Goal: Task Accomplishment & Management: Manage account settings

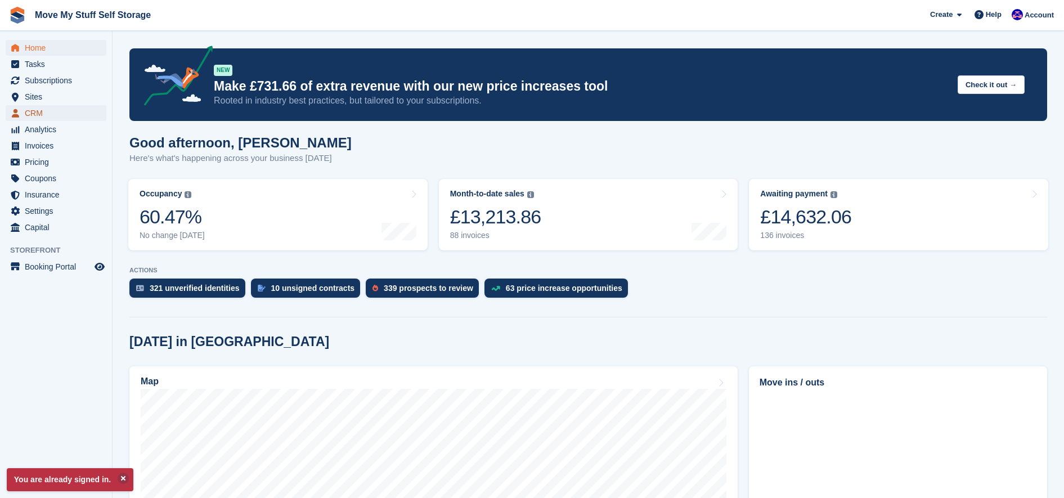
click at [25, 114] on span "CRM" at bounding box center [59, 113] width 68 height 16
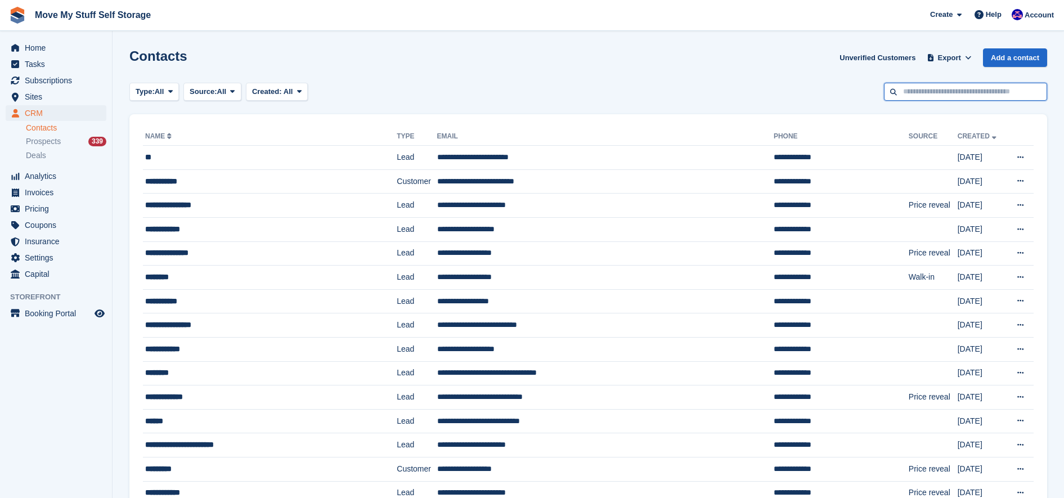
click at [961, 93] on input "text" at bounding box center [965, 92] width 163 height 19
type input "******"
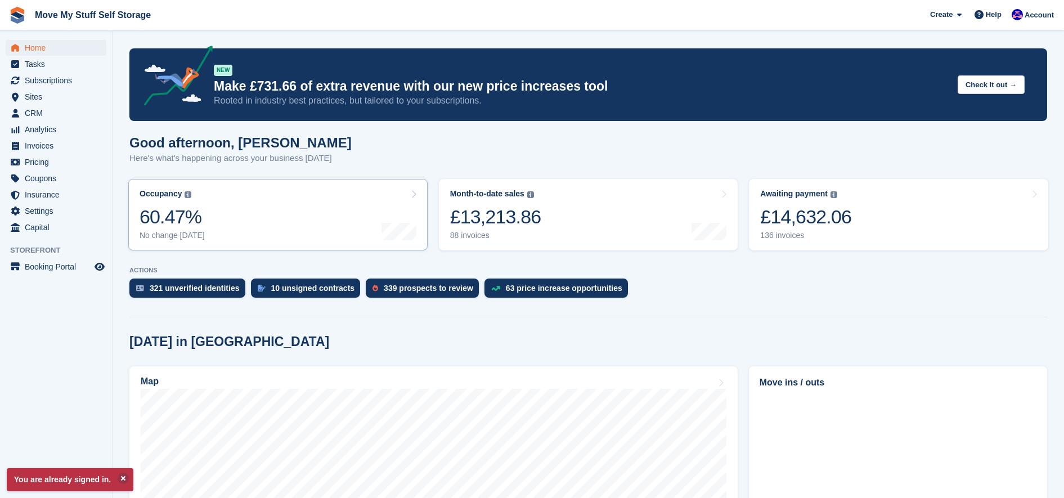
click at [389, 217] on div at bounding box center [398, 214] width 35 height 51
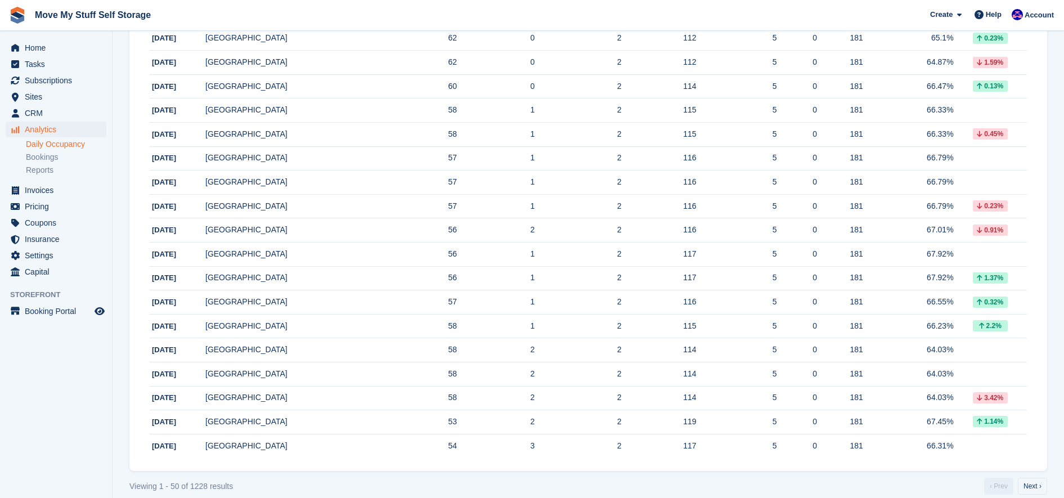
scroll to position [1006, 0]
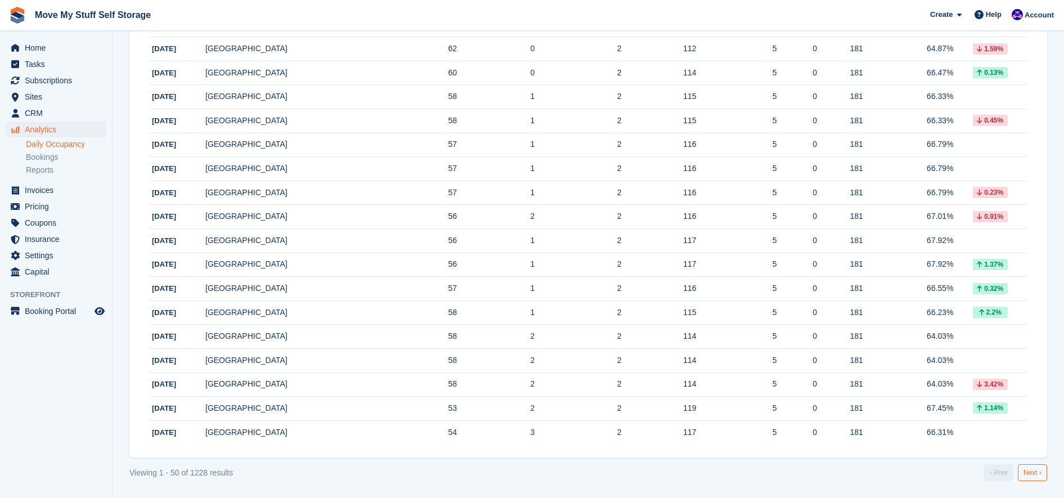
click at [1040, 481] on link "Next ›" at bounding box center [1032, 472] width 29 height 17
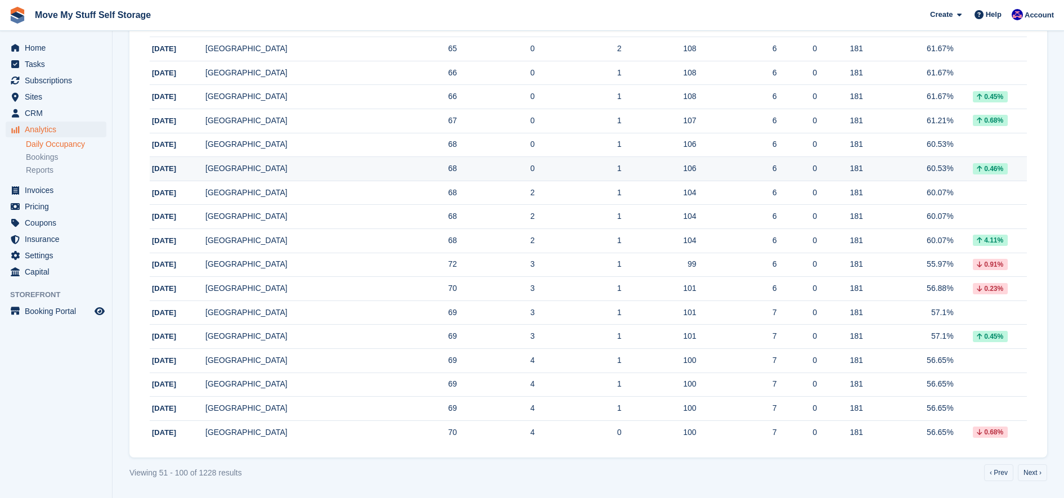
scroll to position [1002, 0]
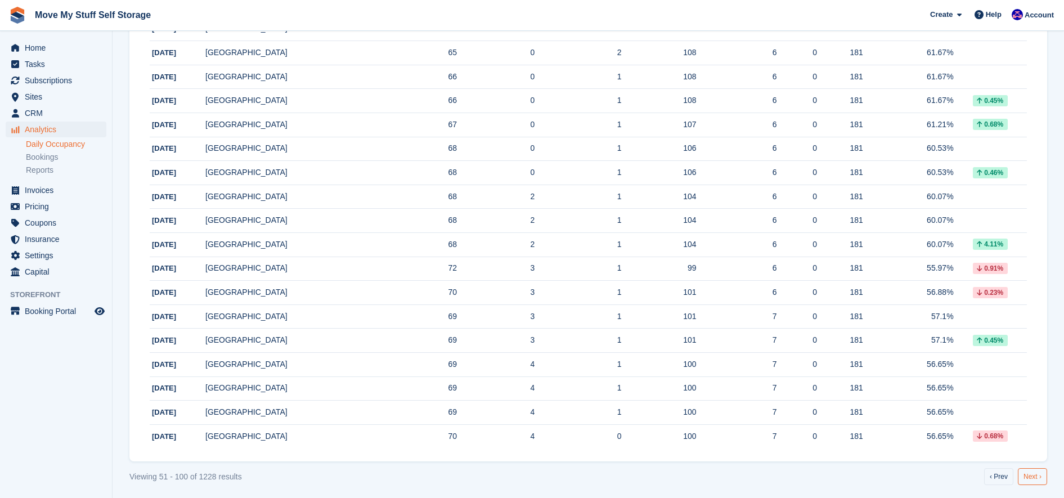
click at [1033, 475] on link "Next ›" at bounding box center [1032, 476] width 29 height 17
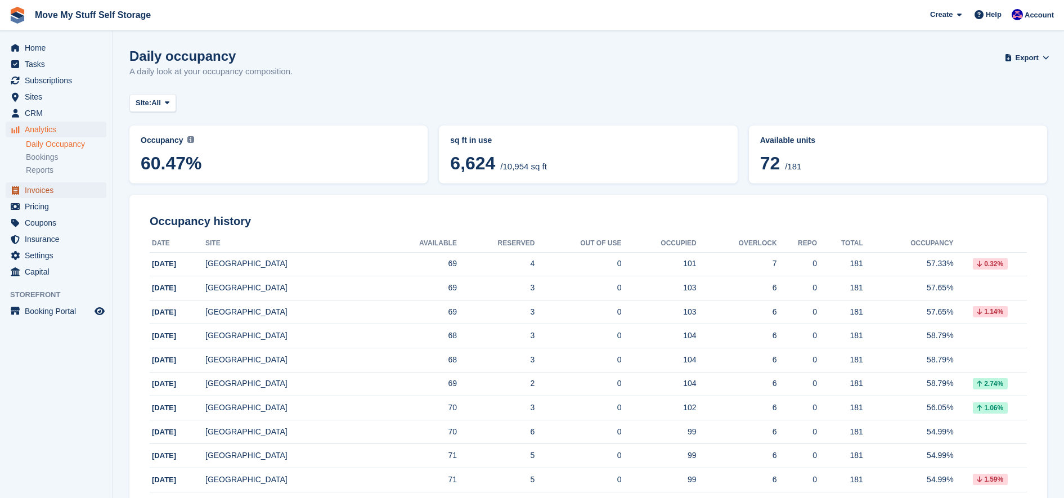
click at [67, 195] on span "Invoices" at bounding box center [59, 190] width 68 height 16
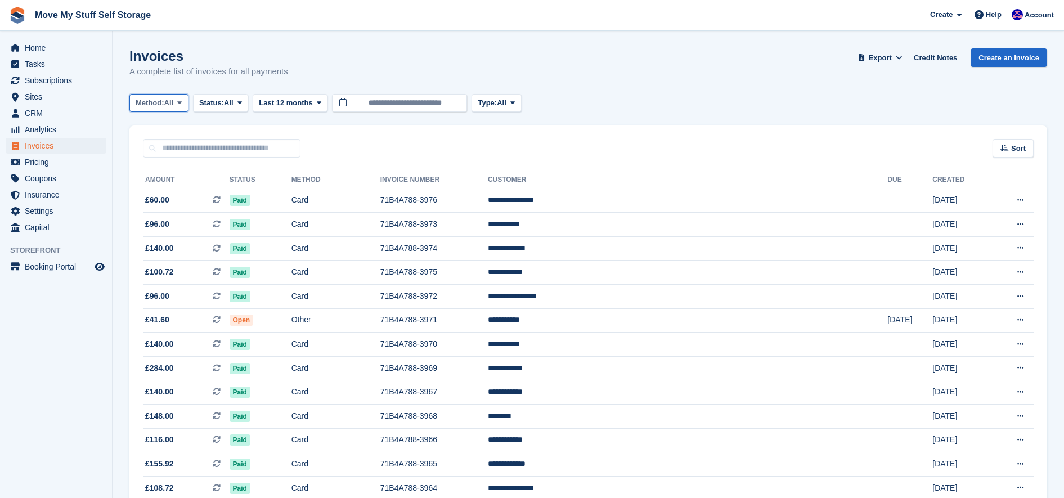
click at [179, 104] on span at bounding box center [179, 102] width 9 height 9
click at [203, 101] on span "Status:" at bounding box center [211, 102] width 25 height 11
click at [215, 157] on link "Paid" at bounding box center [247, 150] width 98 height 20
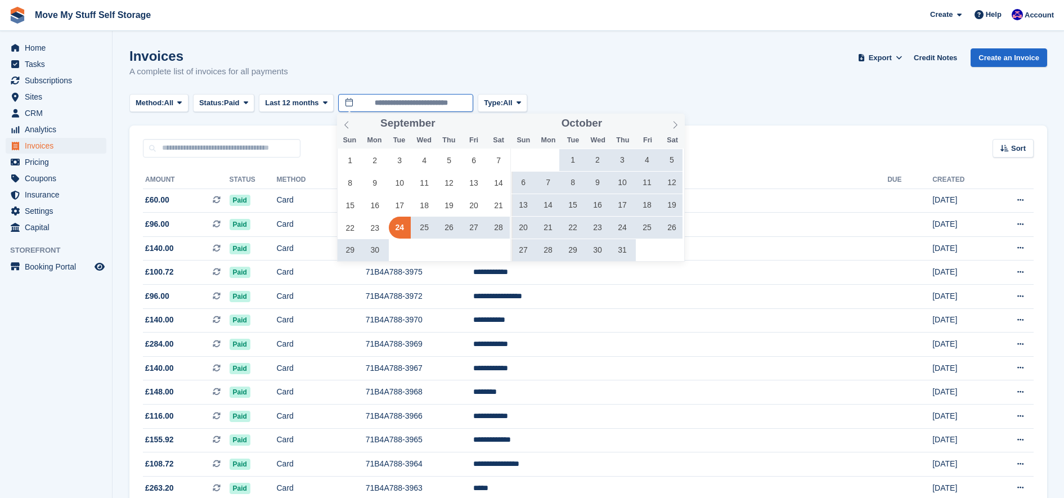
click at [417, 101] on input "**********" at bounding box center [405, 103] width 135 height 19
click at [337, 127] on span at bounding box center [346, 123] width 19 height 19
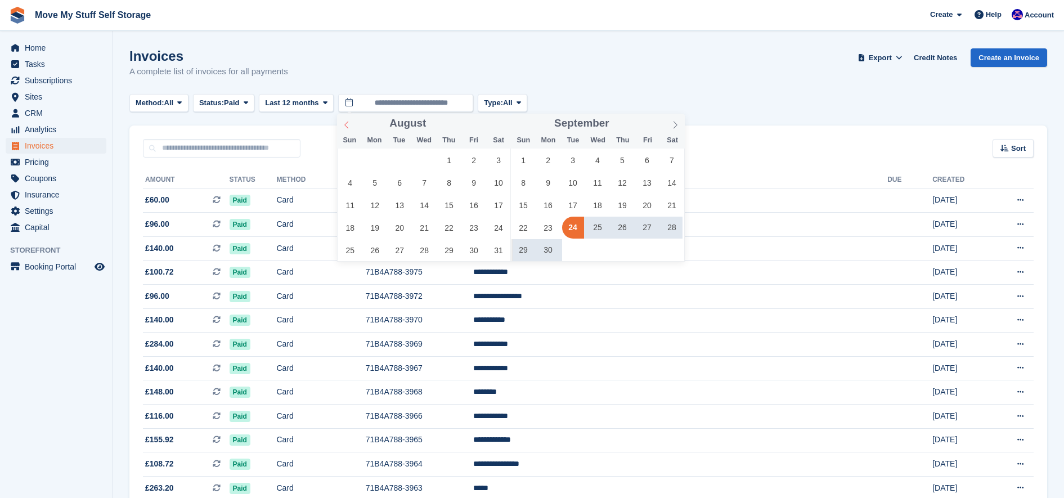
click at [342, 127] on span at bounding box center [346, 123] width 19 height 19
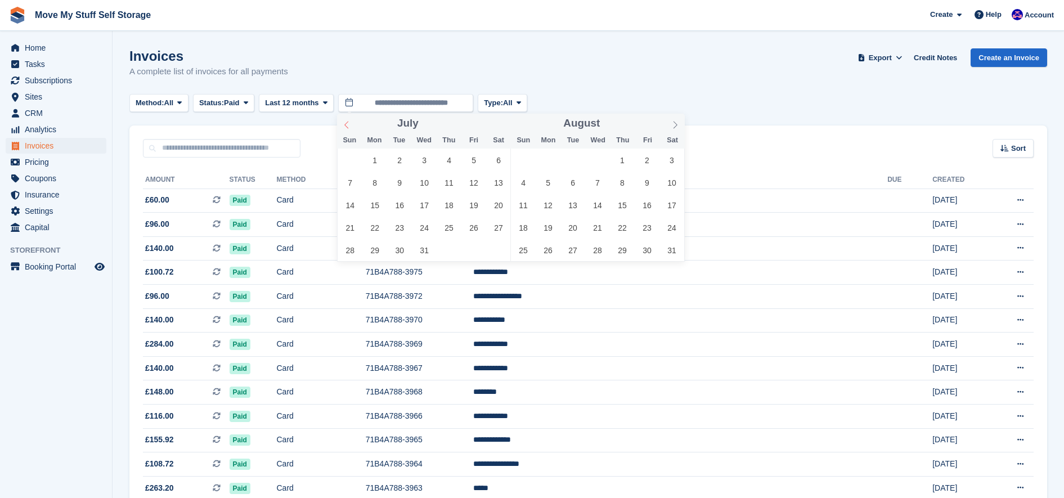
click at [342, 122] on span at bounding box center [346, 123] width 19 height 19
click at [491, 161] on span "1" at bounding box center [499, 160] width 22 height 22
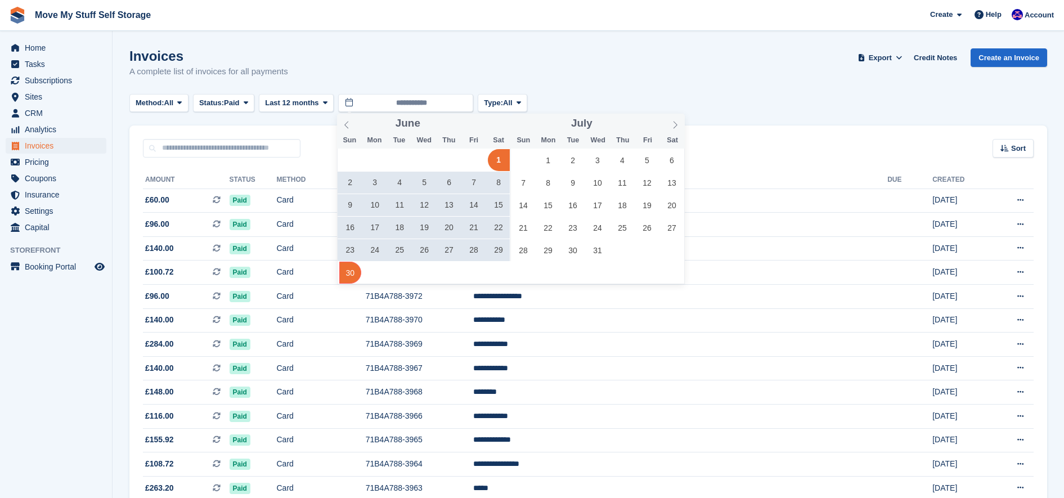
click at [344, 276] on span "30" at bounding box center [350, 273] width 22 height 22
type input "**********"
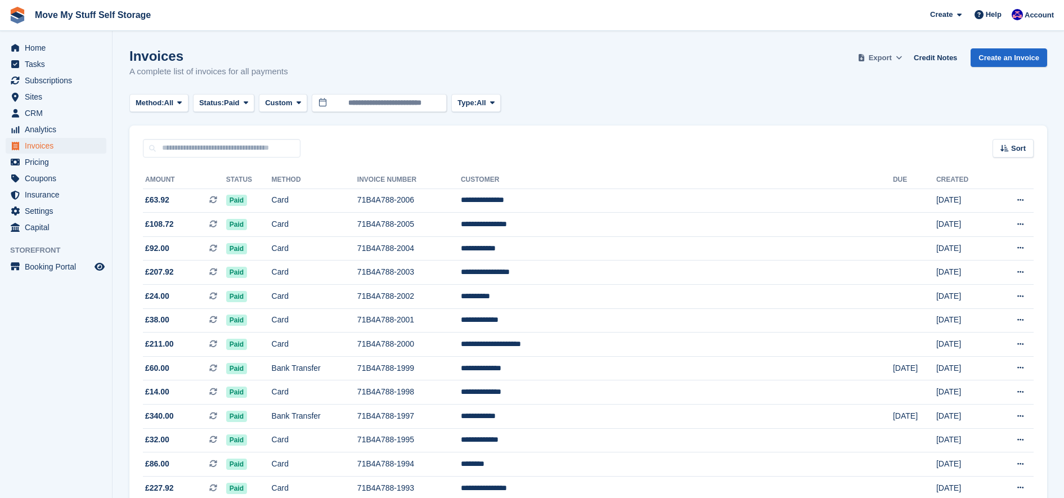
click at [884, 59] on span "Export" at bounding box center [880, 57] width 23 height 11
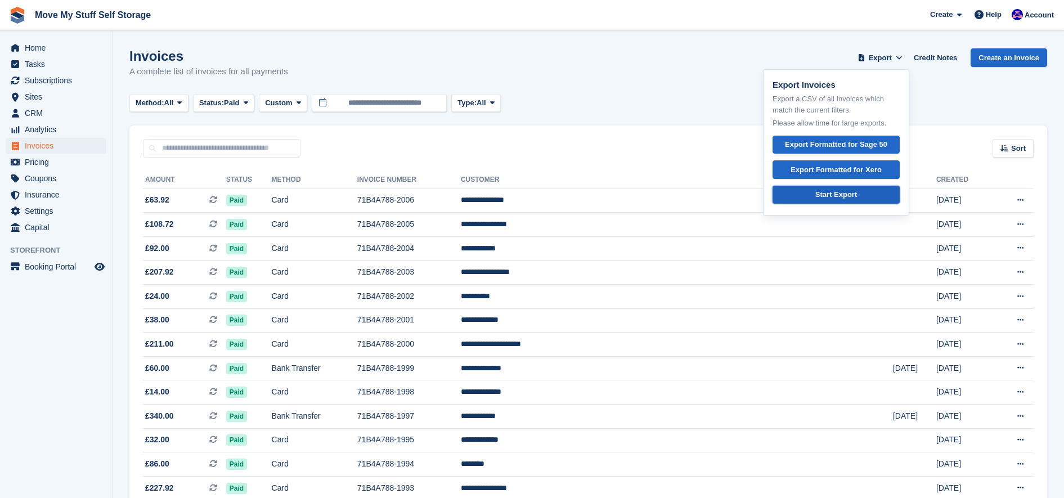
click at [869, 195] on link "Start Export" at bounding box center [835, 195] width 127 height 19
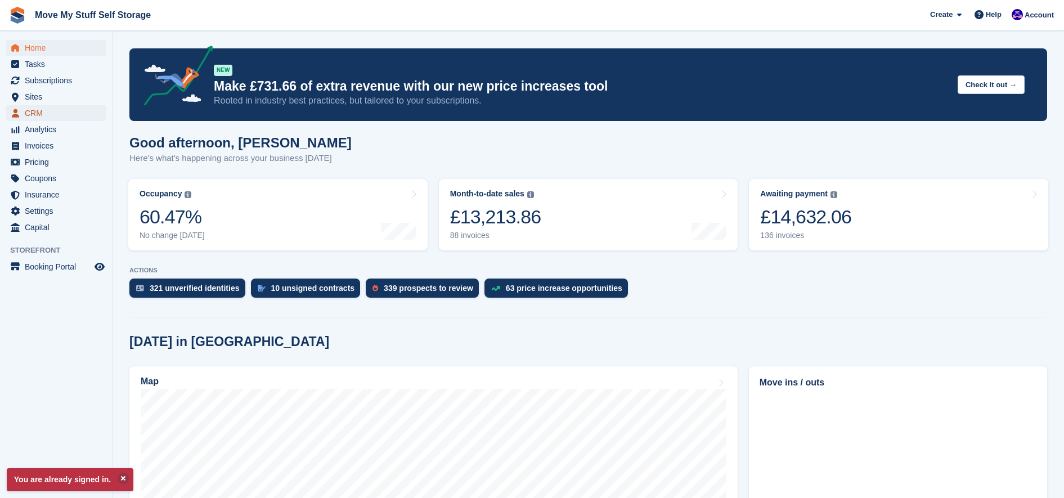
click at [35, 114] on span "CRM" at bounding box center [59, 113] width 68 height 16
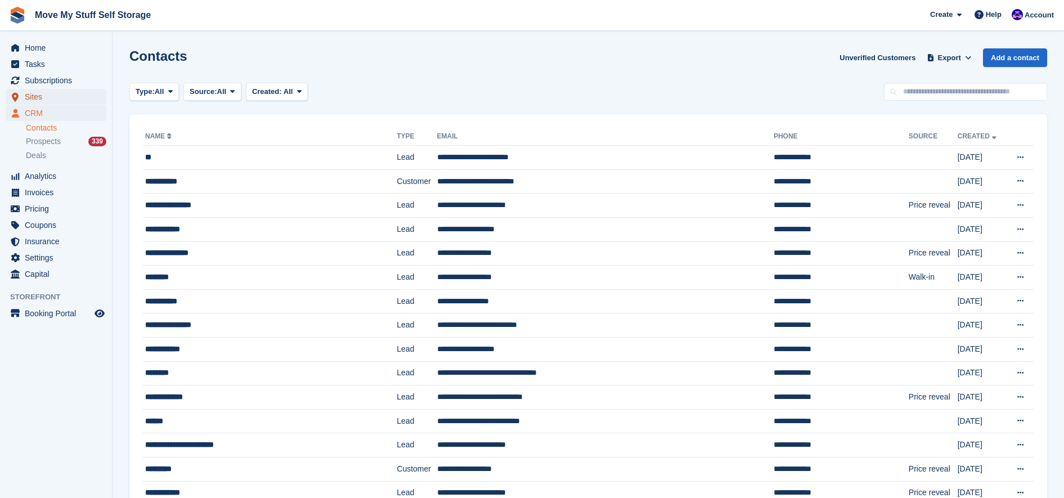
click at [82, 97] on span "Sites" at bounding box center [59, 97] width 68 height 16
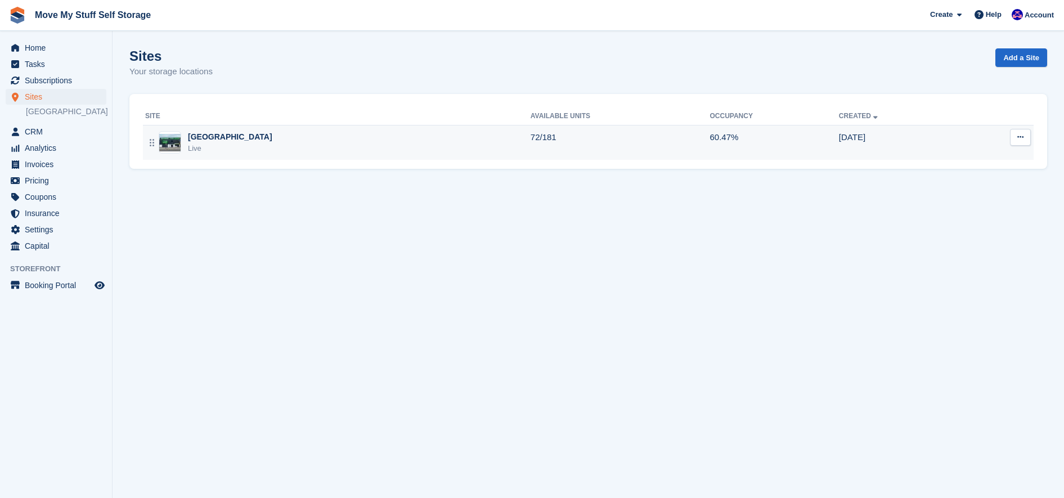
click at [539, 146] on td "72/181" at bounding box center [619, 142] width 179 height 35
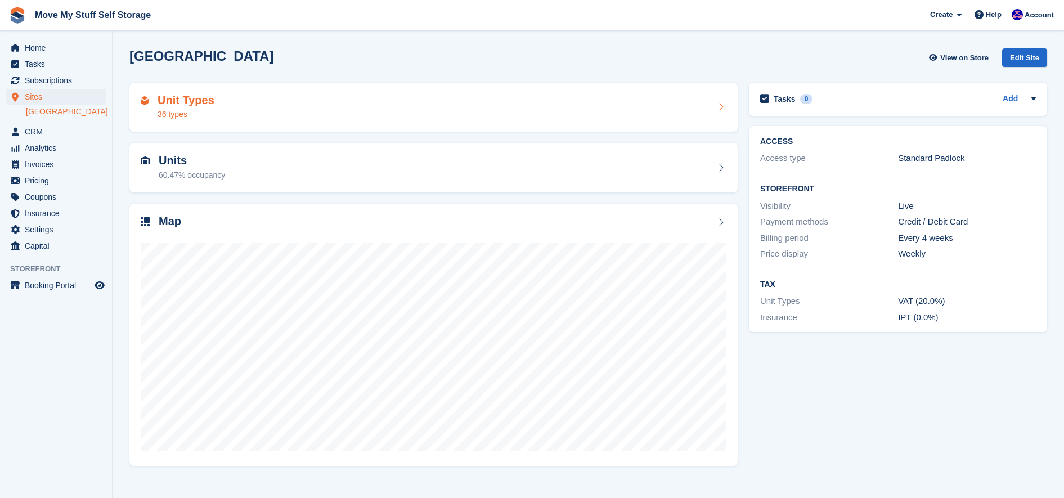
click at [210, 119] on div "36 types" at bounding box center [186, 115] width 57 height 12
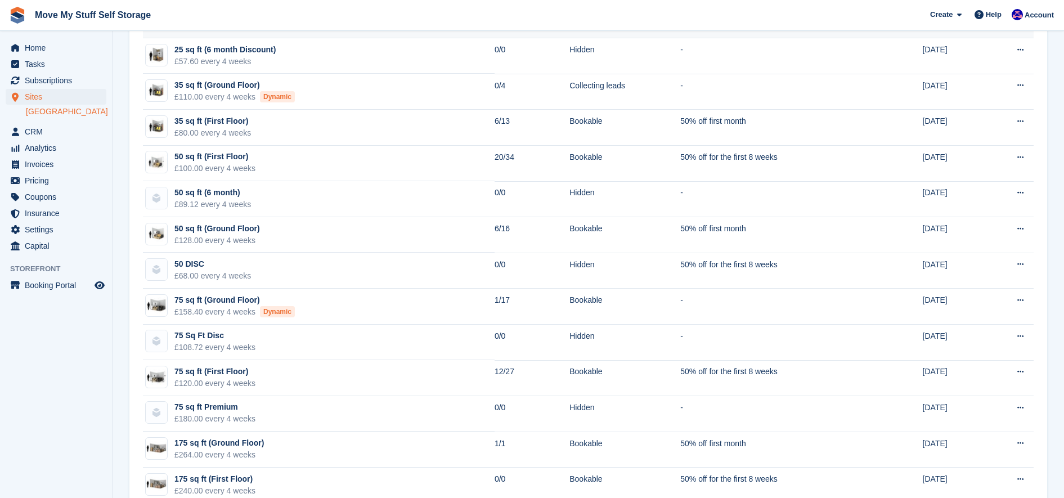
scroll to position [293, 0]
click at [38, 130] on span "CRM" at bounding box center [59, 132] width 68 height 16
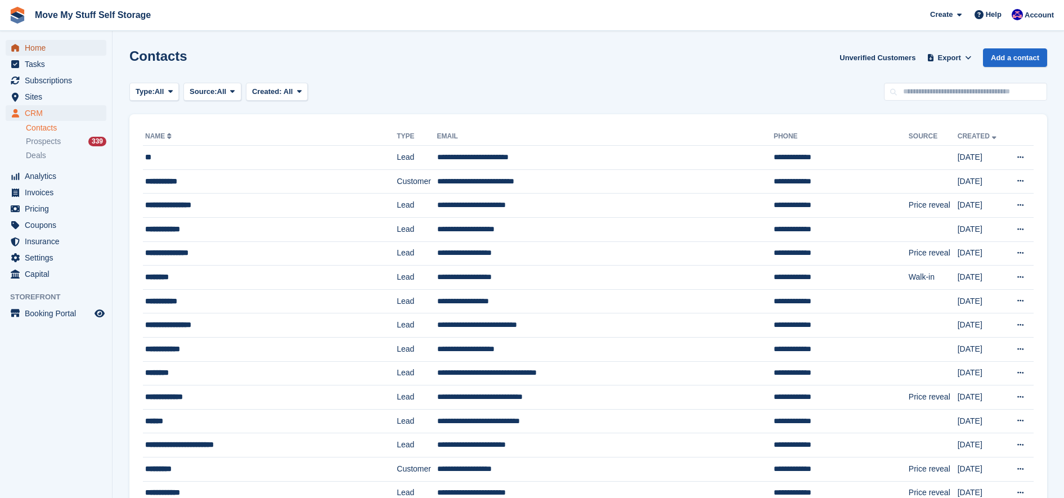
click at [33, 43] on span "Home" at bounding box center [59, 48] width 68 height 16
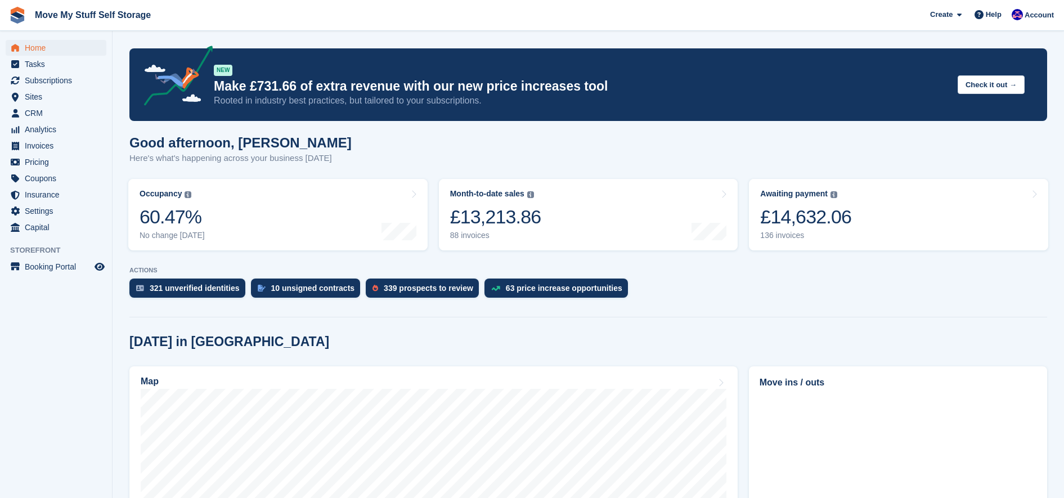
scroll to position [268, 0]
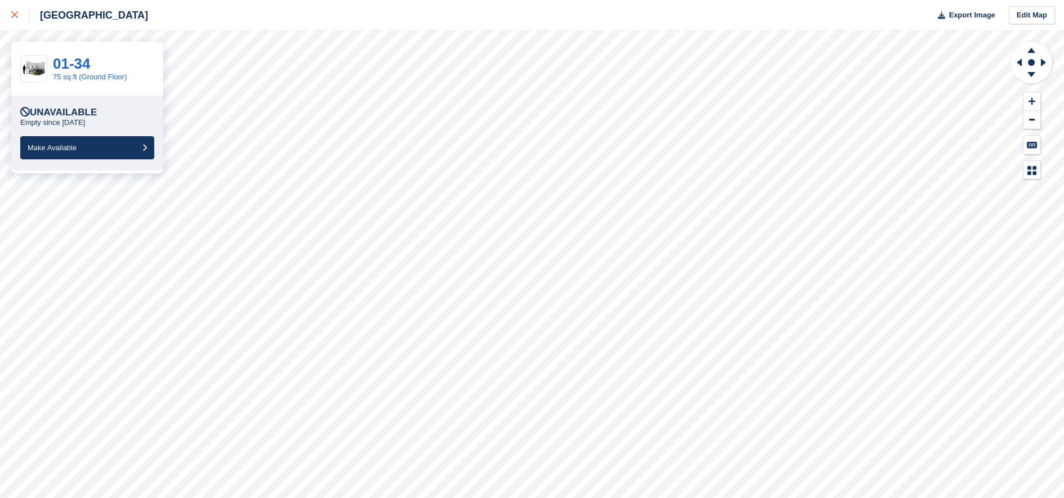
click at [23, 8] on link at bounding box center [15, 15] width 30 height 30
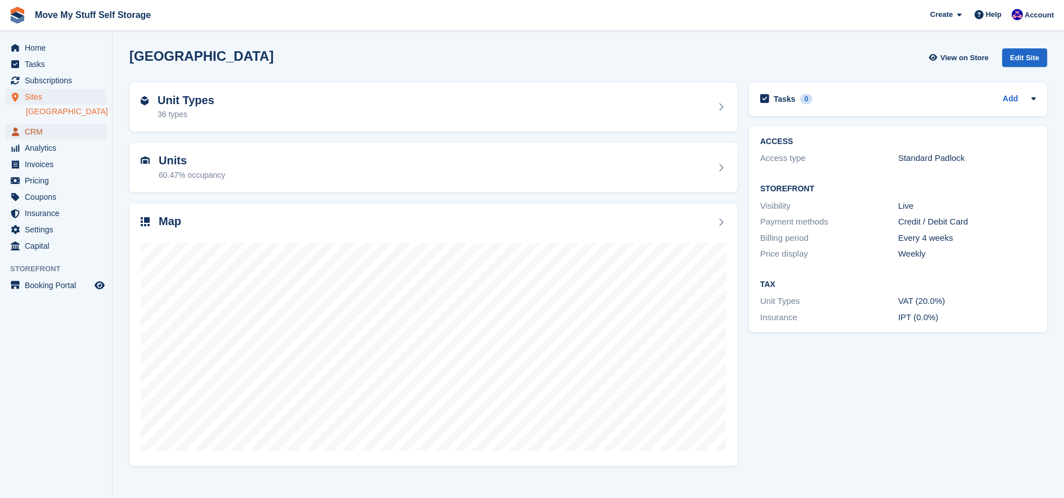
click at [33, 128] on span "CRM" at bounding box center [59, 132] width 68 height 16
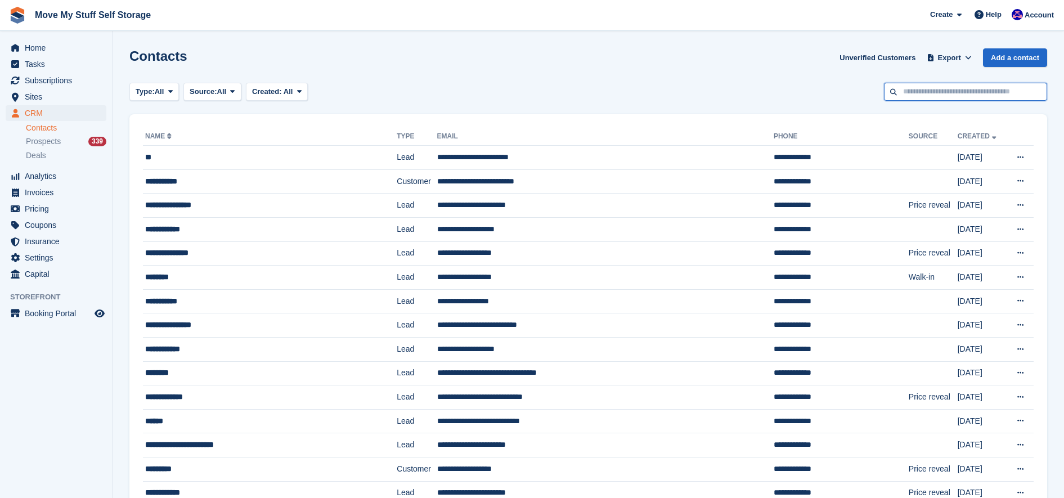
click at [980, 92] on input "text" at bounding box center [965, 92] width 163 height 19
type input "****"
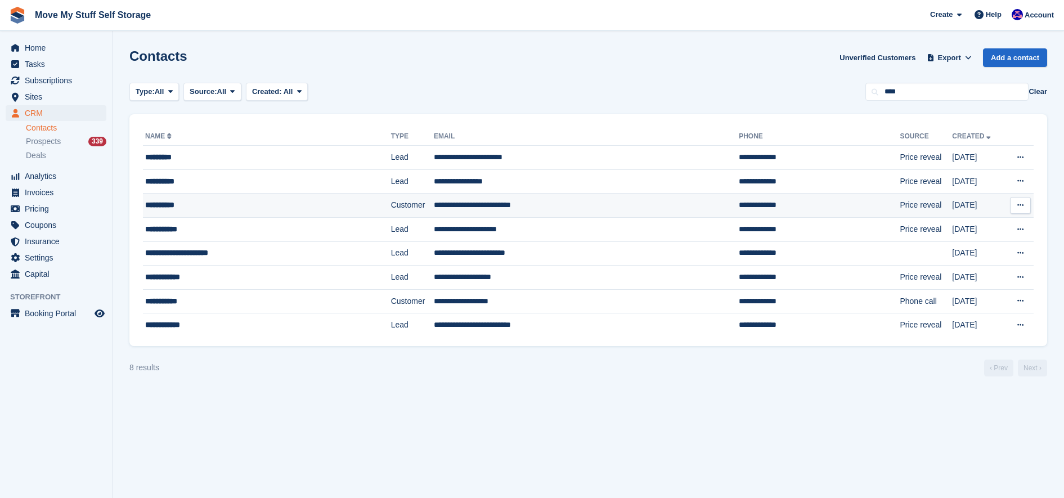
click at [236, 205] on div "**********" at bounding box center [242, 205] width 195 height 12
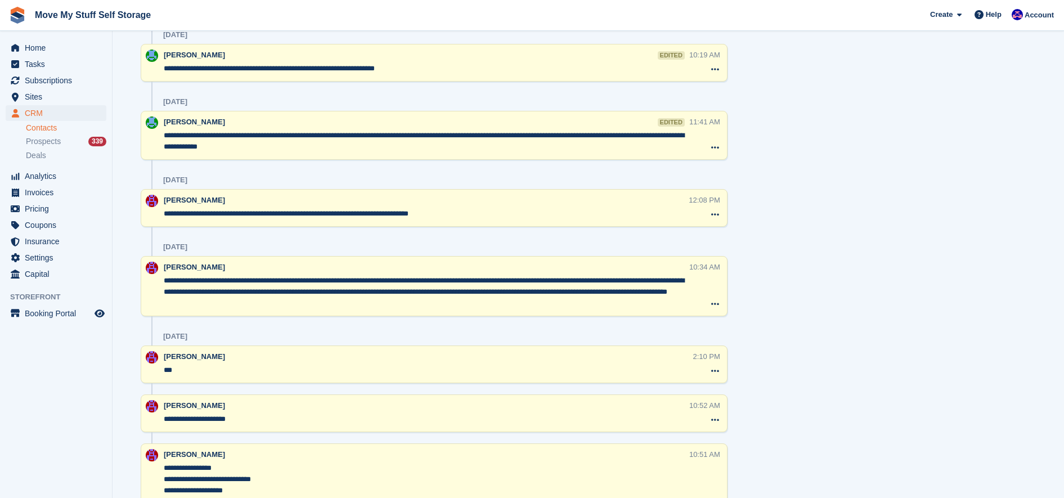
scroll to position [910, 0]
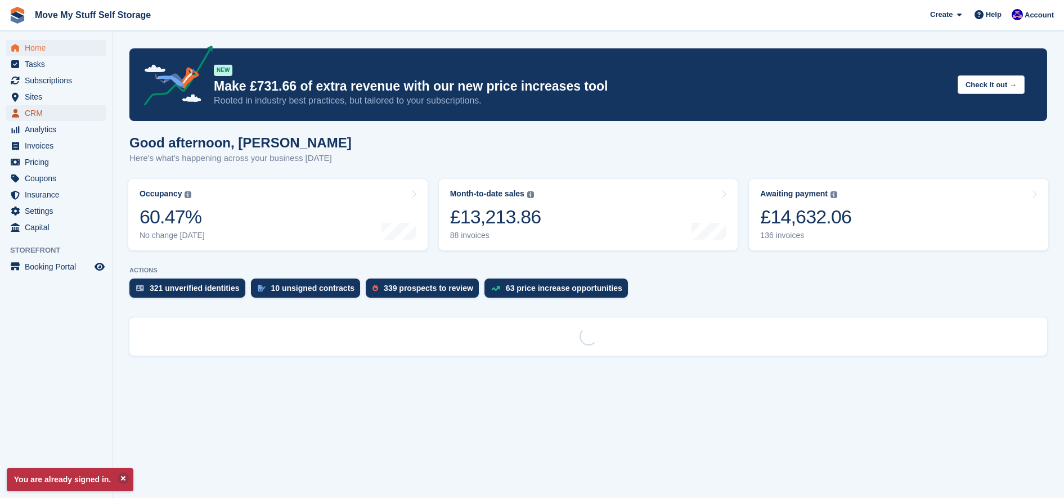
click at [28, 114] on span "CRM" at bounding box center [59, 113] width 68 height 16
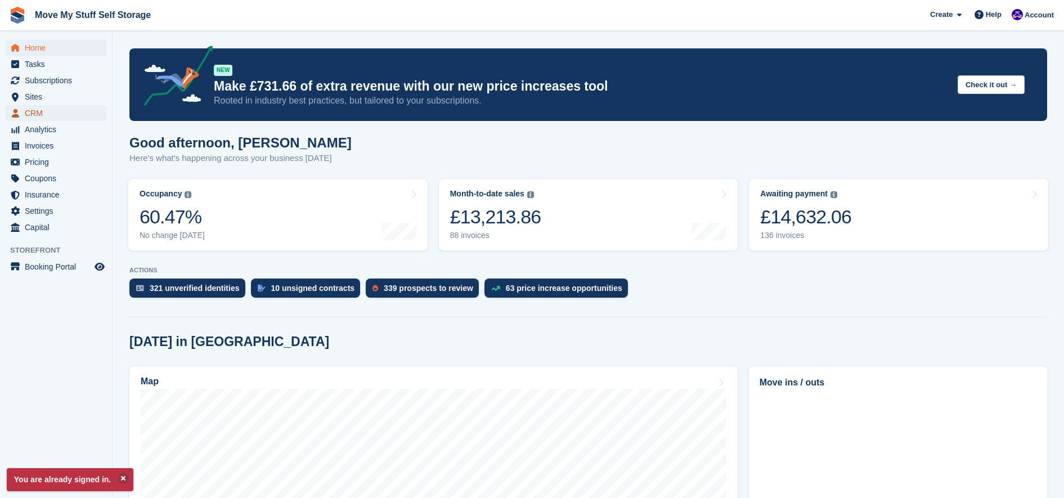
click at [44, 111] on span "CRM" at bounding box center [59, 113] width 68 height 16
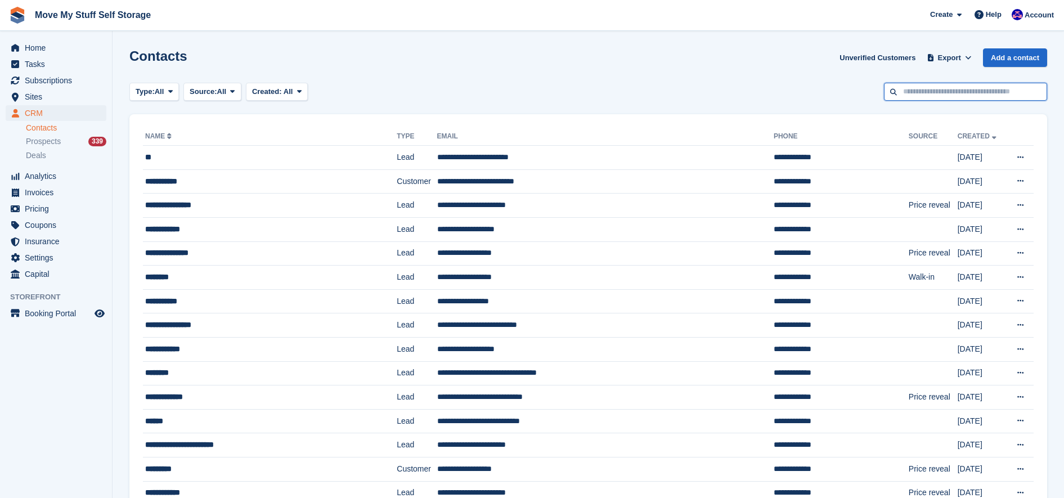
click at [953, 90] on input "text" at bounding box center [965, 92] width 163 height 19
type input "****"
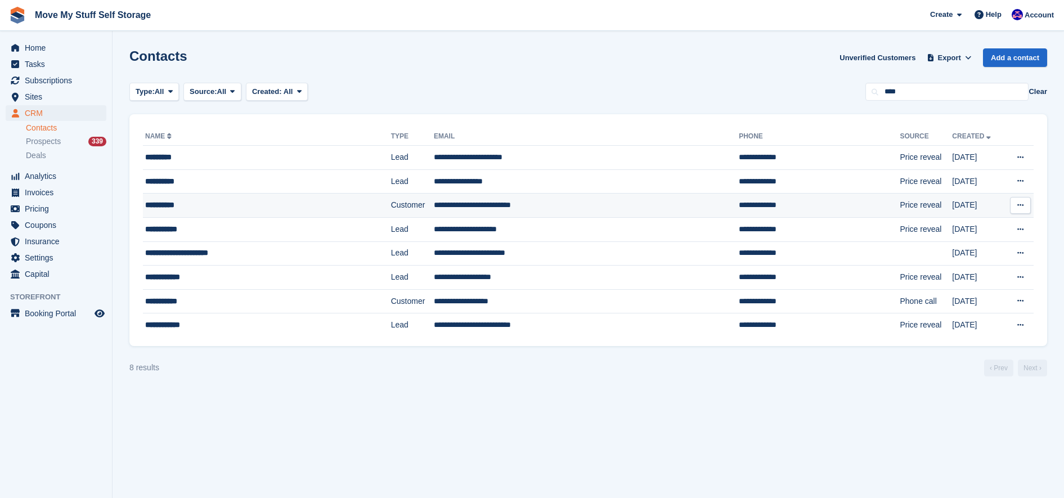
click at [194, 206] on div "**********" at bounding box center [242, 205] width 195 height 12
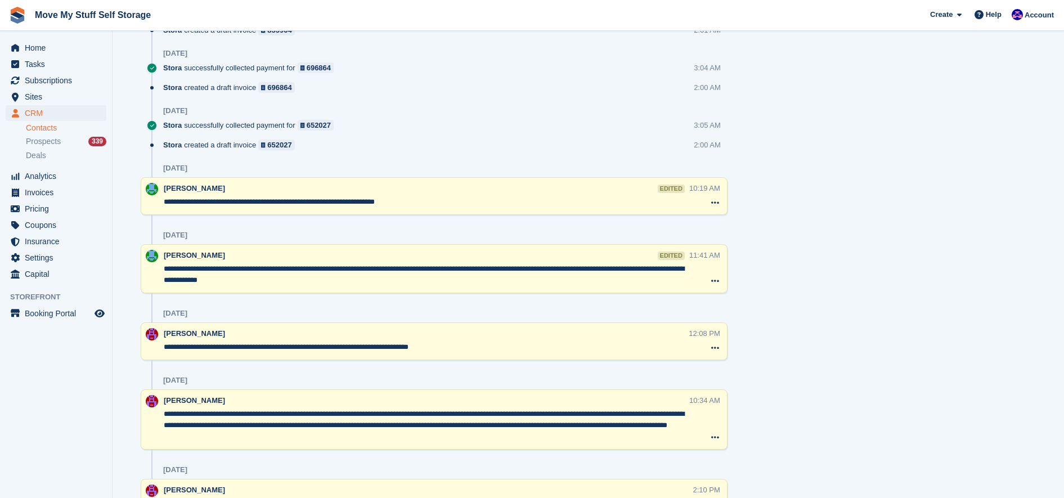
scroll to position [744, 0]
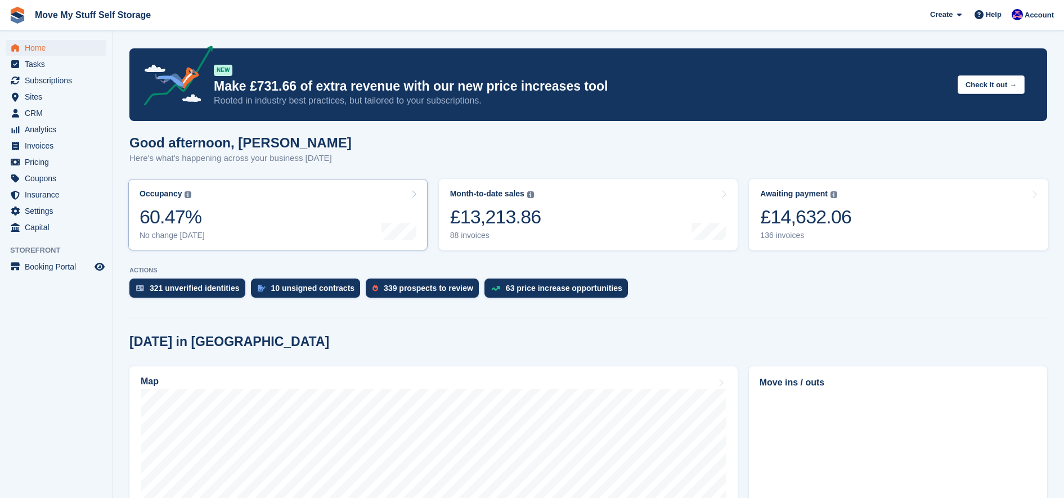
click at [375, 215] on link "Occupancy The percentage of all currently allocated units in terms of area. Inc…" at bounding box center [277, 214] width 299 height 71
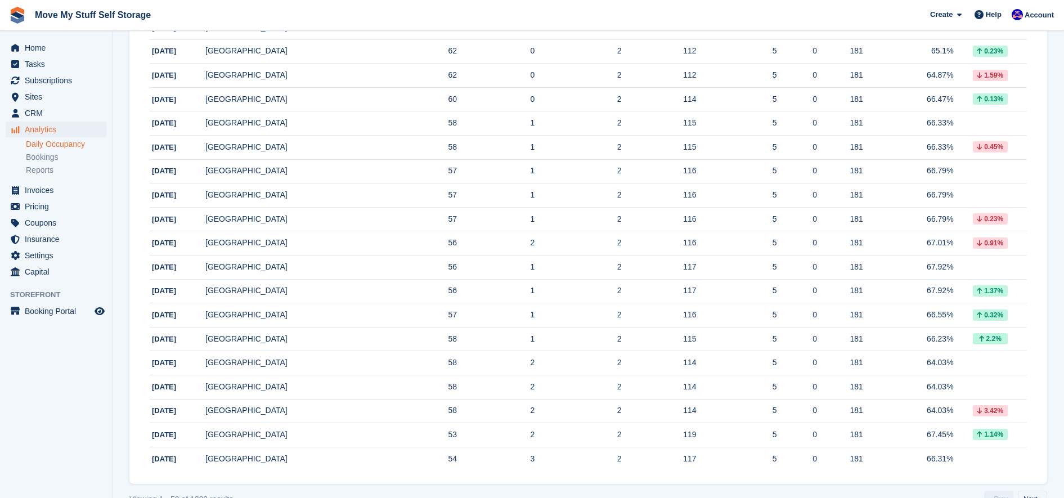
scroll to position [1006, 0]
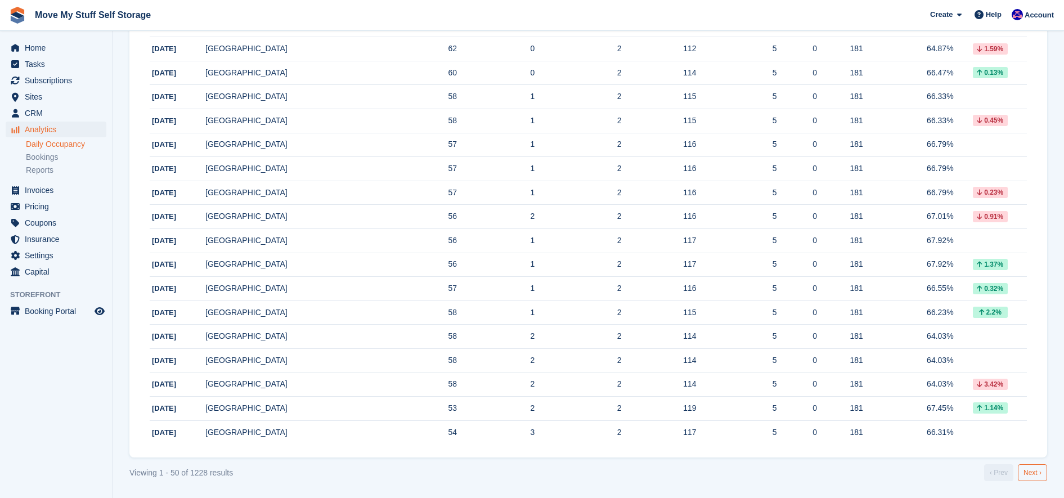
click at [1029, 474] on link "Next ›" at bounding box center [1032, 472] width 29 height 17
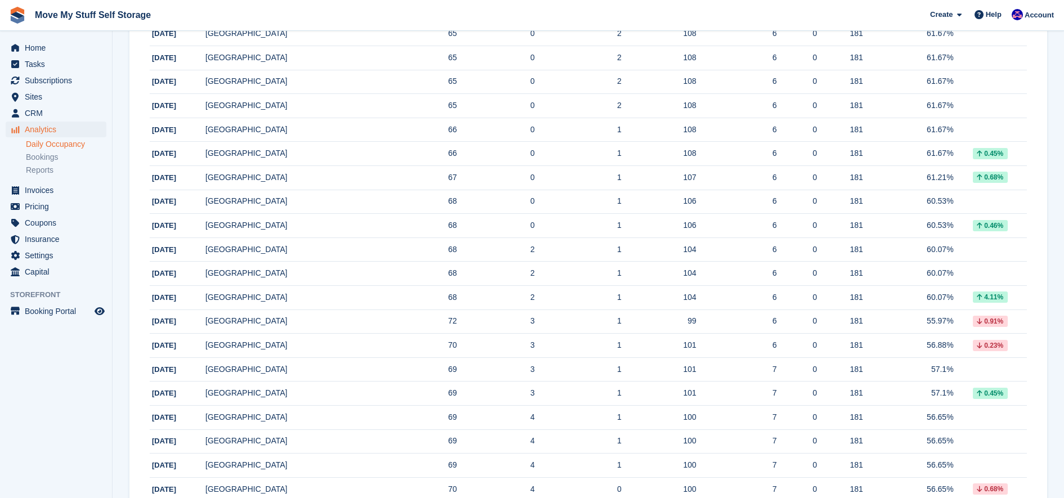
scroll to position [1006, 0]
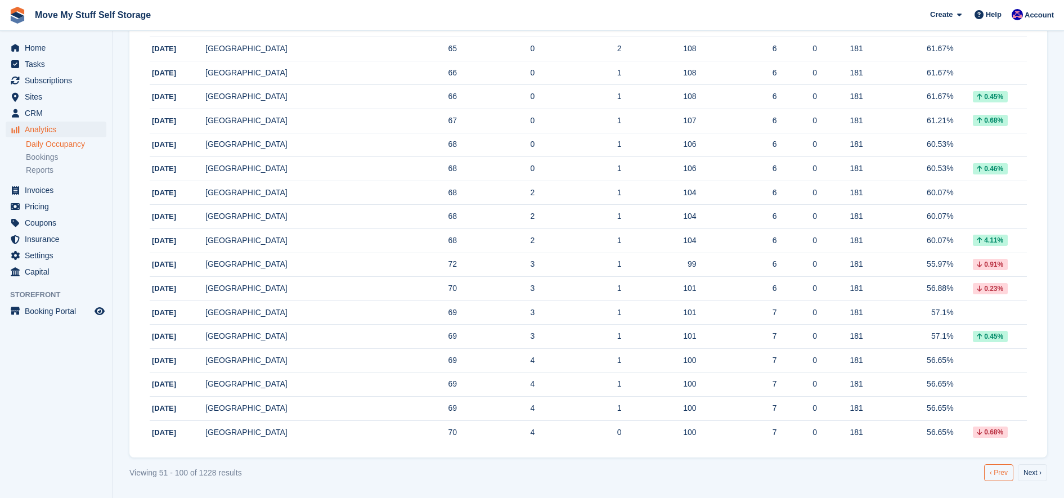
click at [993, 472] on link "‹ Prev" at bounding box center [998, 472] width 29 height 17
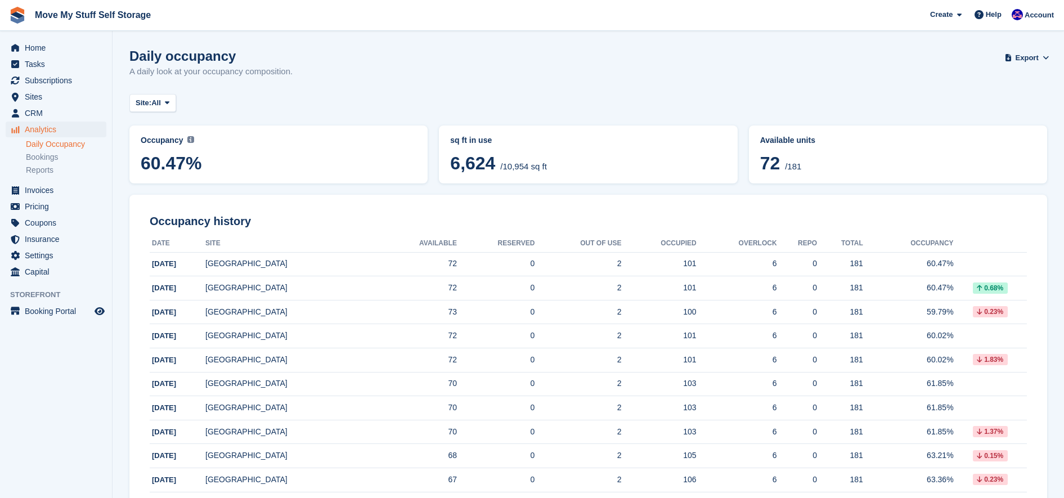
click at [595, 168] on span "6,624 /10,954 sq ft" at bounding box center [588, 165] width 276 height 24
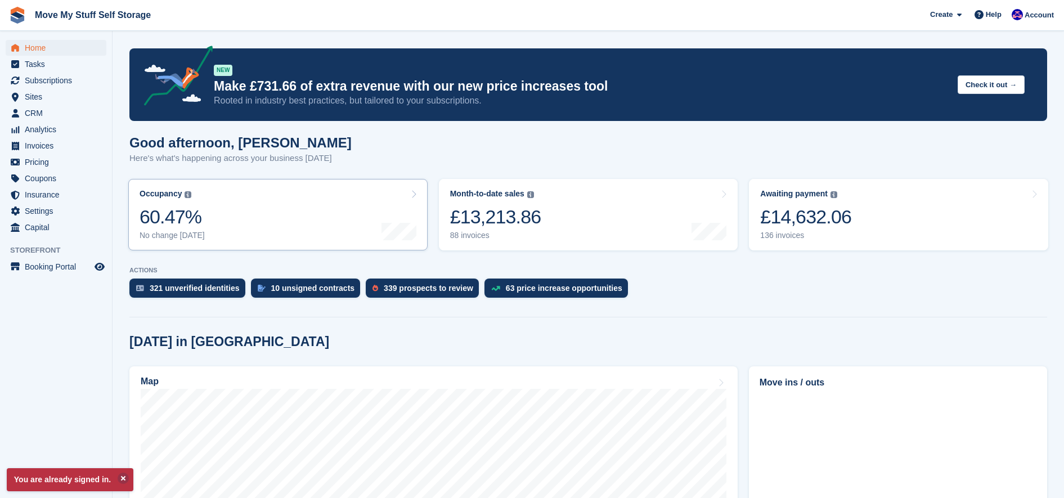
click at [289, 222] on link "Occupancy The percentage of all currently allocated units in terms of area. Inc…" at bounding box center [277, 214] width 299 height 71
click at [35, 153] on span "Invoices" at bounding box center [59, 146] width 68 height 16
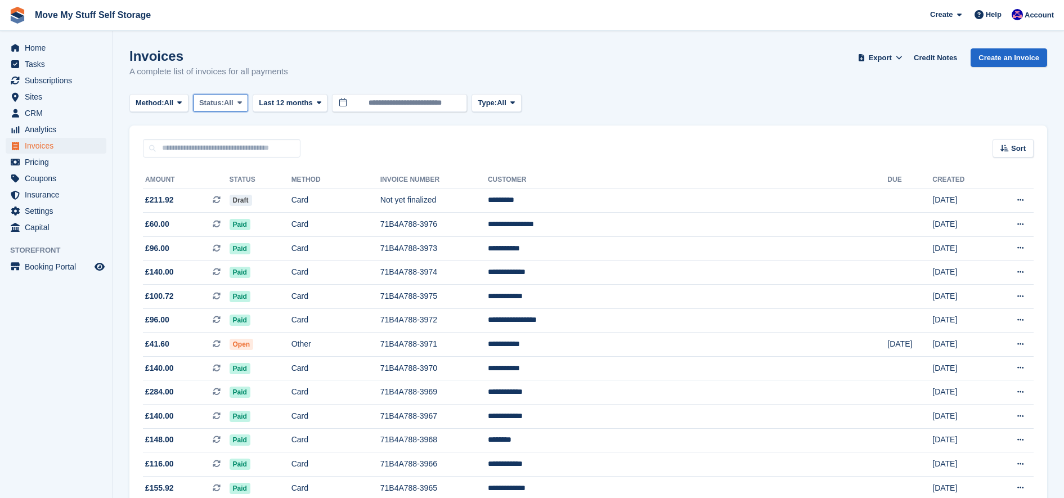
click at [248, 107] on button "Status: All" at bounding box center [220, 103] width 55 height 19
click at [170, 104] on span "All" at bounding box center [169, 102] width 10 height 11
click at [604, 110] on div "Method: All All Bank Transfer Cash Cheque Debit/Credit Card Direct Debit SEPA D…" at bounding box center [587, 103] width 917 height 19
click at [160, 102] on span "Method:" at bounding box center [150, 102] width 29 height 11
click at [230, 101] on span "All" at bounding box center [229, 102] width 10 height 11
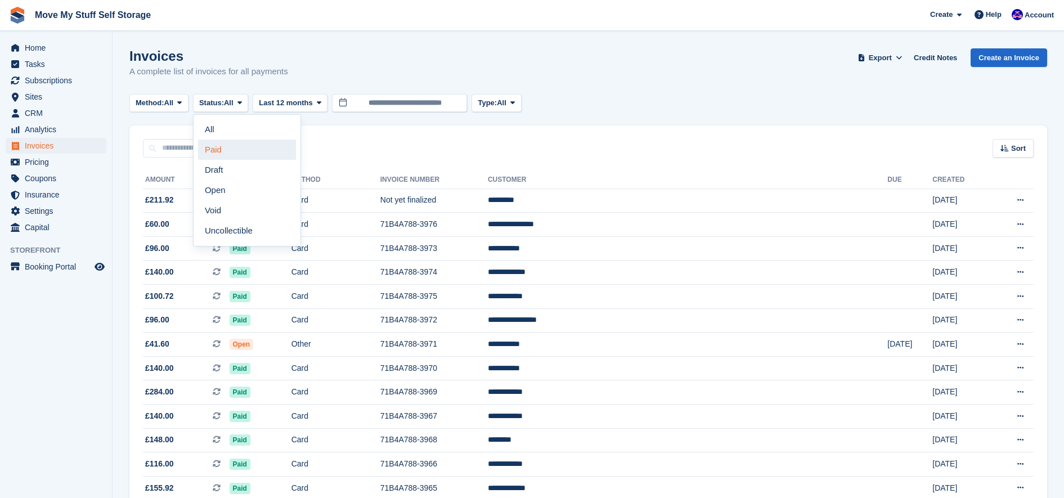
click at [227, 150] on link "Paid" at bounding box center [247, 150] width 98 height 20
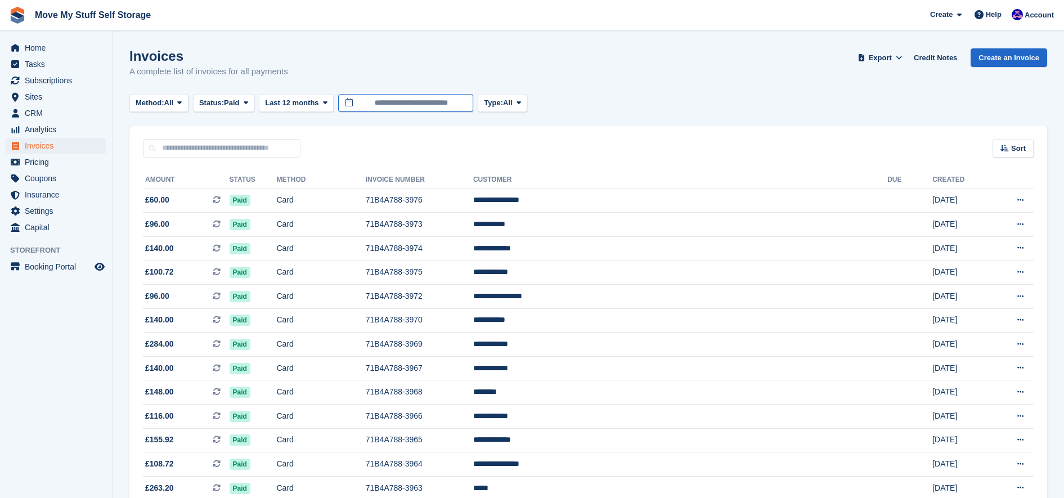
click at [386, 101] on input "**********" at bounding box center [405, 103] width 135 height 19
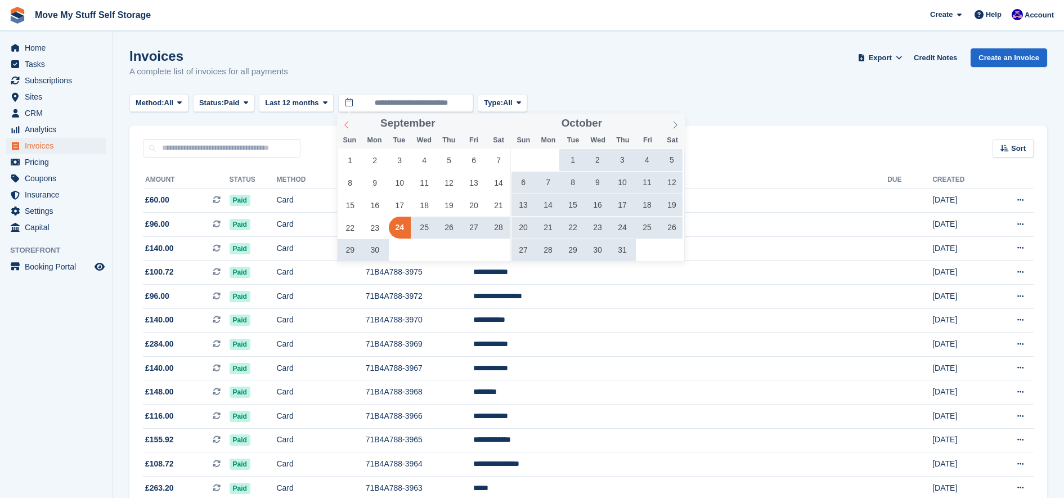
click at [353, 123] on span at bounding box center [346, 123] width 19 height 19
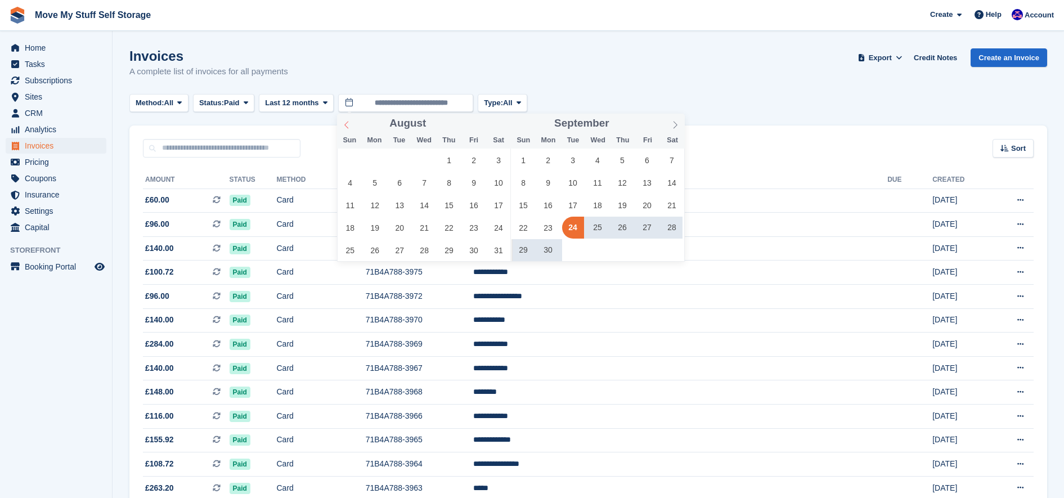
click at [353, 123] on span at bounding box center [346, 123] width 19 height 19
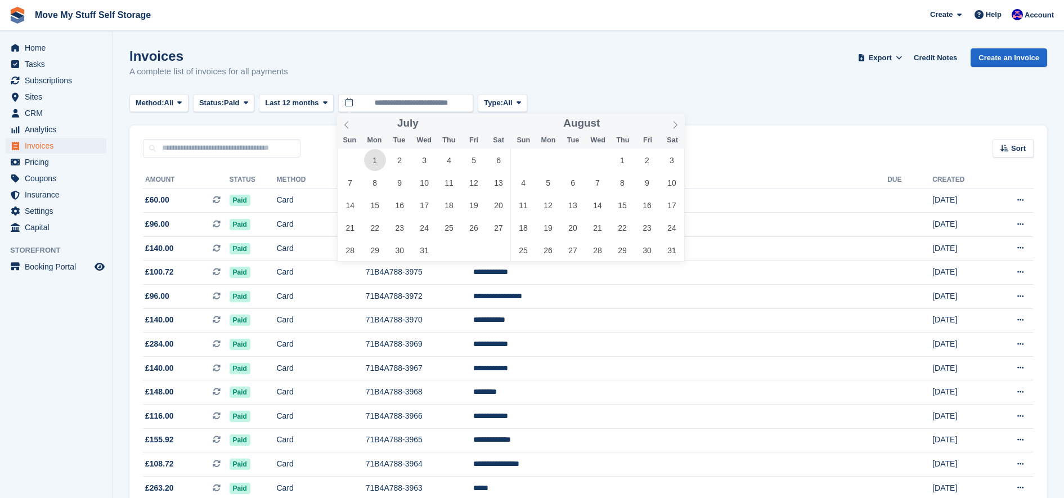
click at [376, 158] on span "1" at bounding box center [375, 160] width 22 height 22
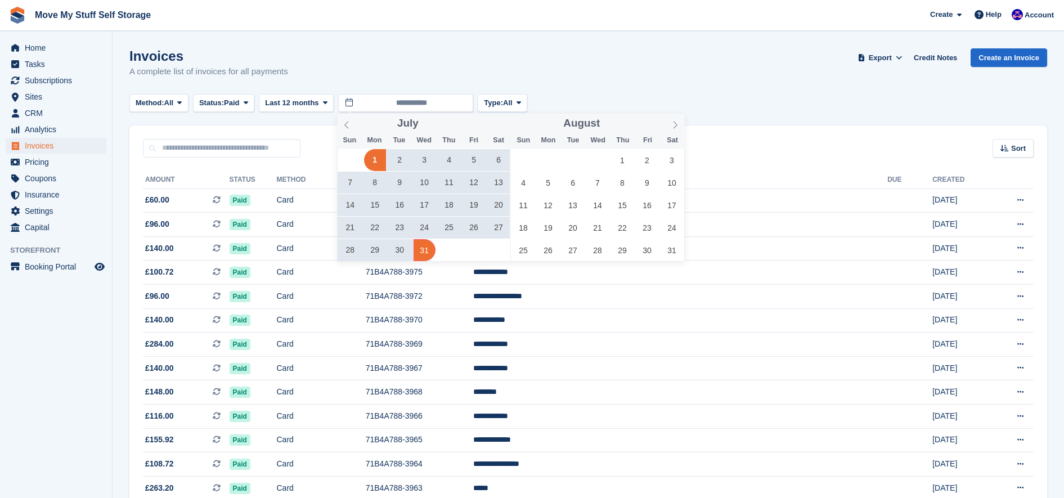
click at [420, 248] on span "31" at bounding box center [424, 250] width 22 height 22
type input "**********"
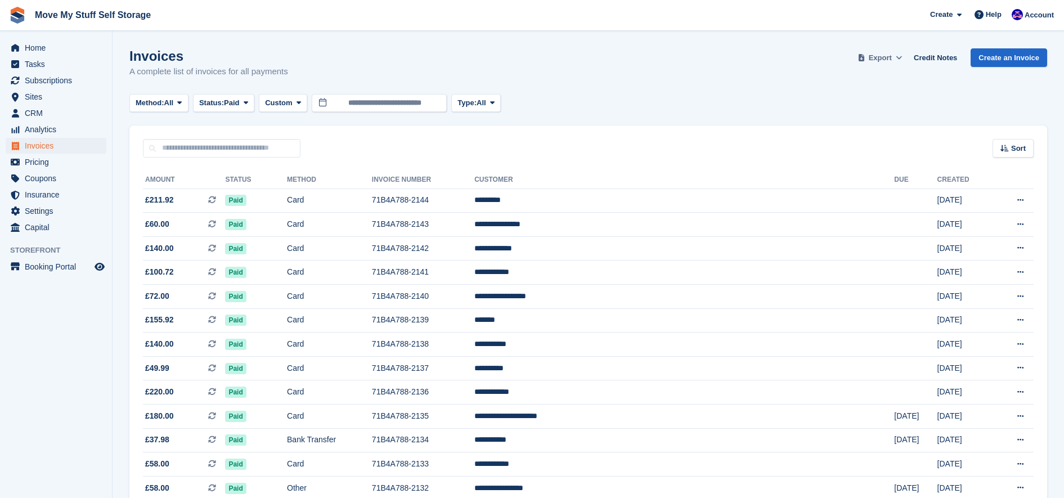
click at [888, 57] on span "Export" at bounding box center [880, 57] width 23 height 11
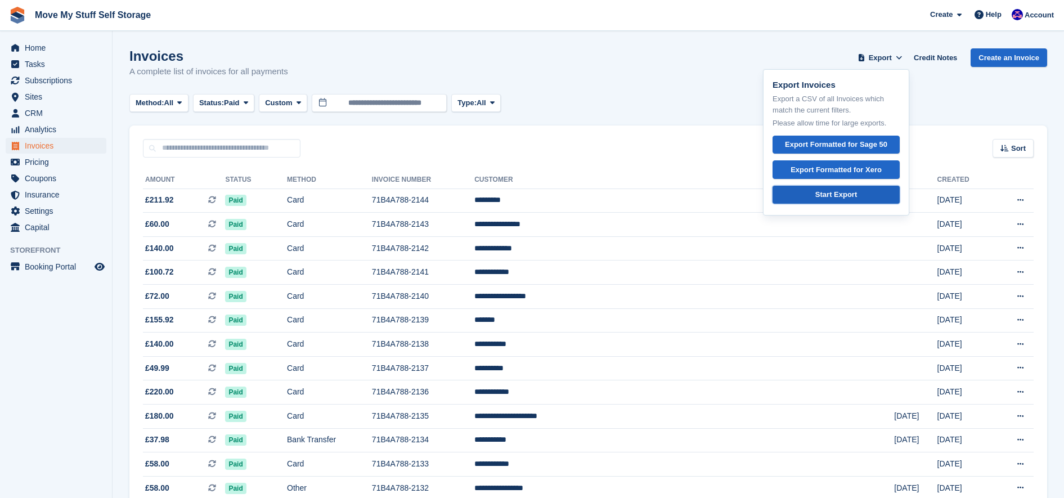
click at [865, 192] on link "Start Export" at bounding box center [835, 195] width 127 height 19
click at [363, 96] on input "**********" at bounding box center [379, 103] width 135 height 19
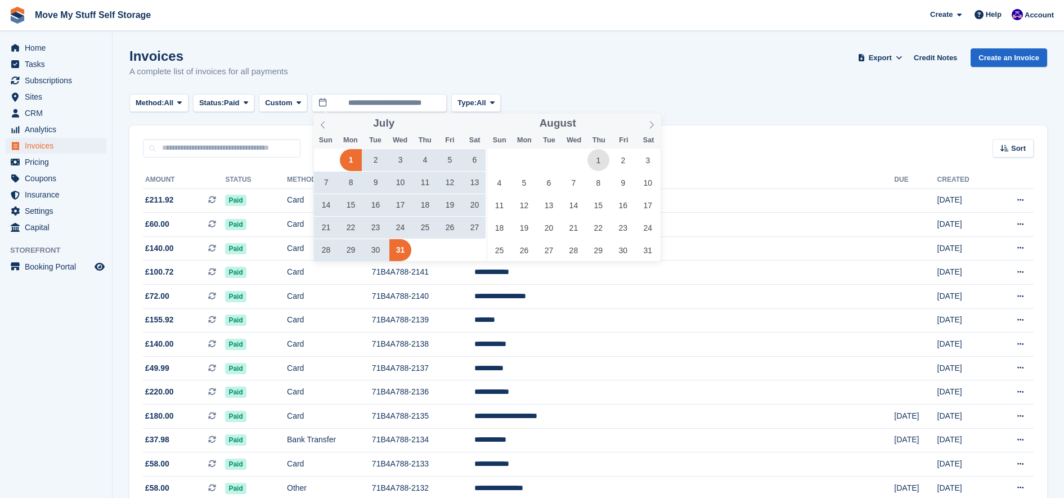
click at [592, 163] on span "1" at bounding box center [598, 160] width 22 height 22
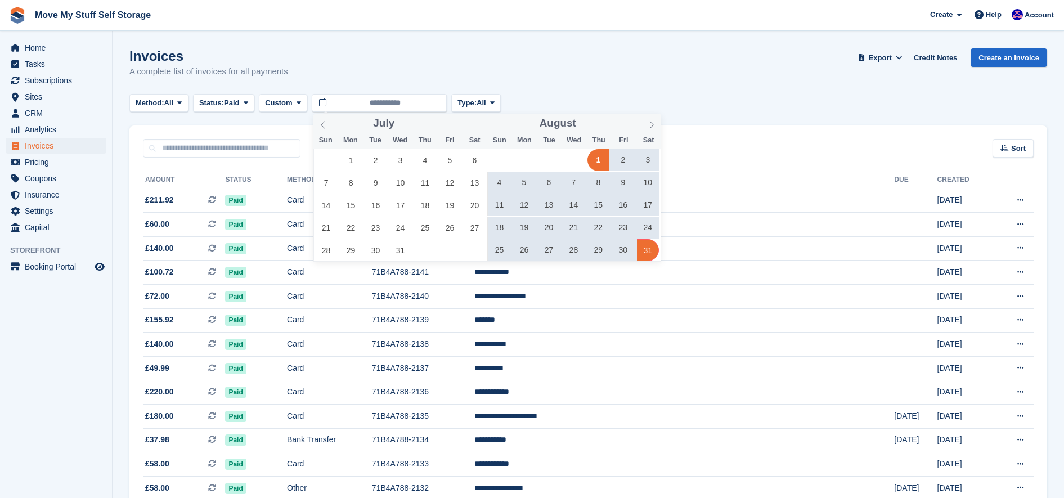
click at [651, 258] on span "31" at bounding box center [648, 250] width 22 height 22
type input "**********"
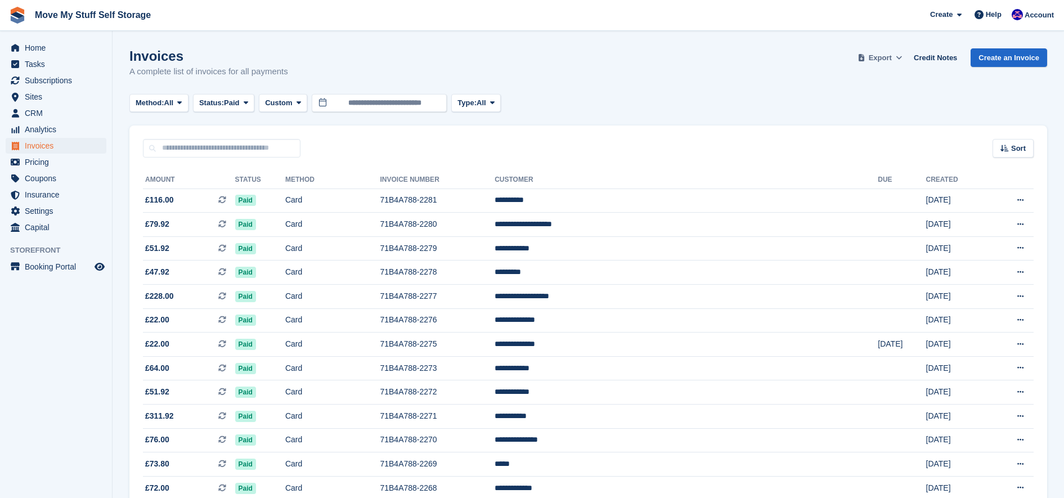
click at [864, 59] on icon at bounding box center [861, 57] width 6 height 7
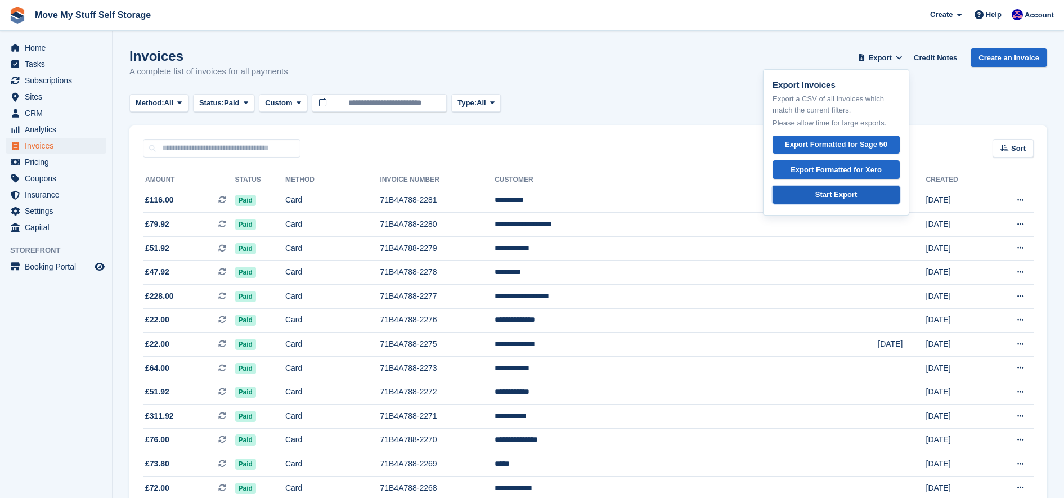
click at [854, 201] on link "Start Export" at bounding box center [835, 195] width 127 height 19
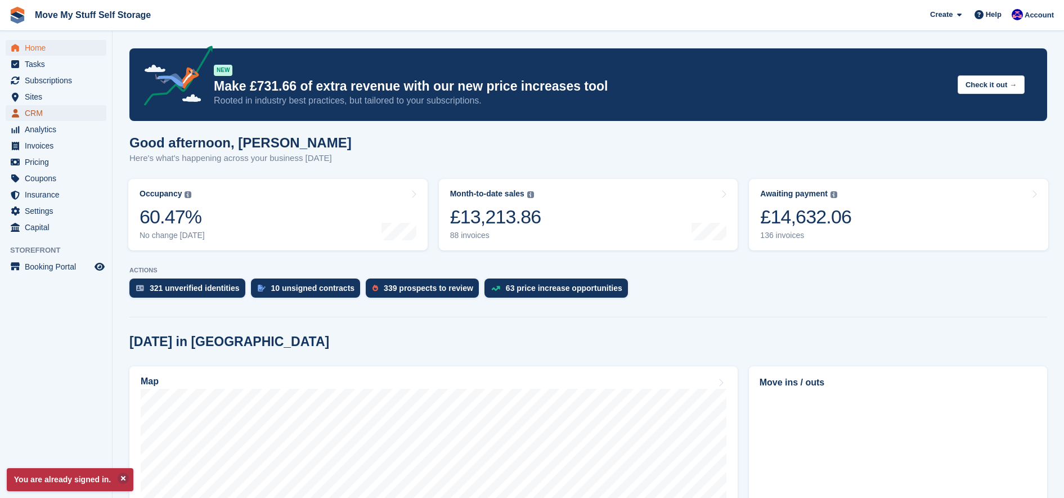
click at [41, 117] on span "CRM" at bounding box center [59, 113] width 68 height 16
click at [28, 109] on span "CRM" at bounding box center [59, 113] width 68 height 16
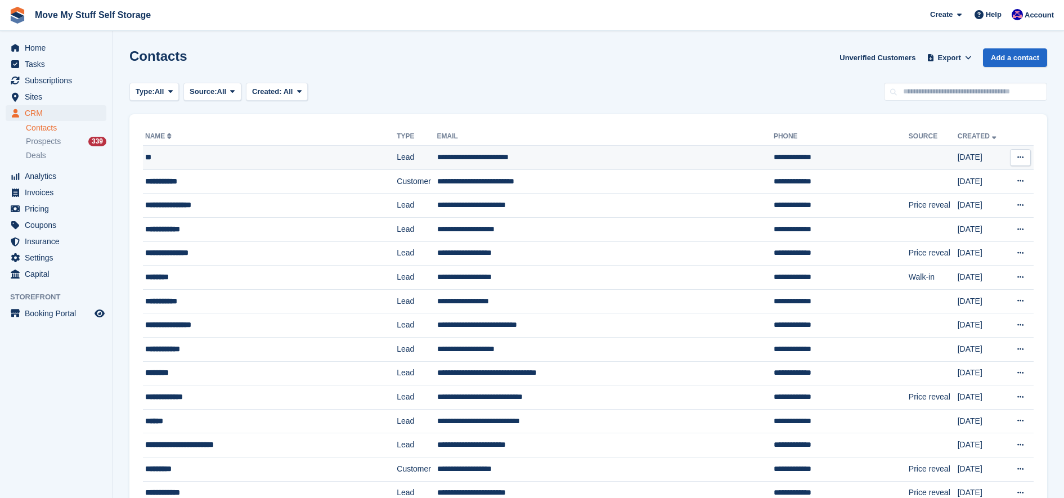
click at [290, 164] on td "**" at bounding box center [270, 158] width 254 height 24
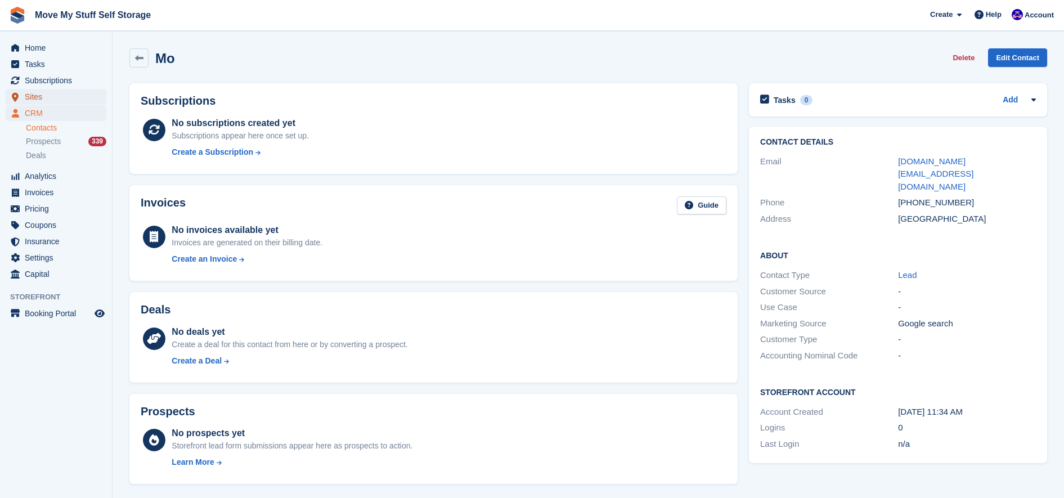
click at [37, 98] on span "Sites" at bounding box center [59, 97] width 68 height 16
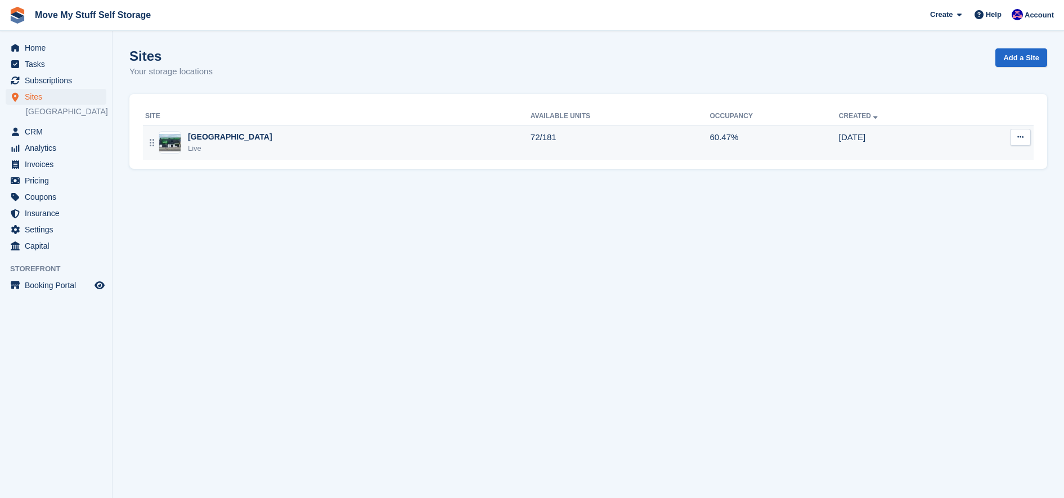
click at [267, 146] on div "[GEOGRAPHIC_DATA] Live" at bounding box center [337, 142] width 385 height 23
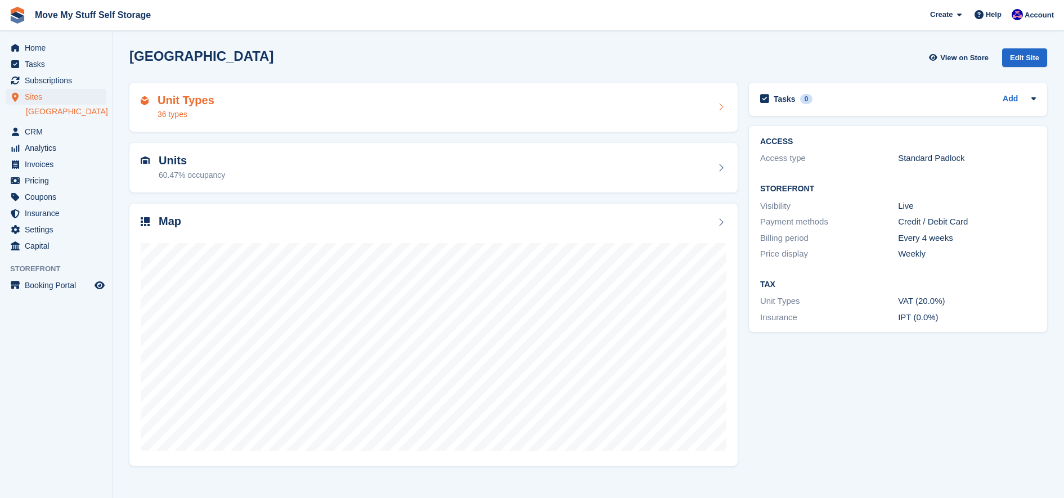
click at [322, 104] on div "Unit Types 36 types" at bounding box center [434, 107] width 586 height 27
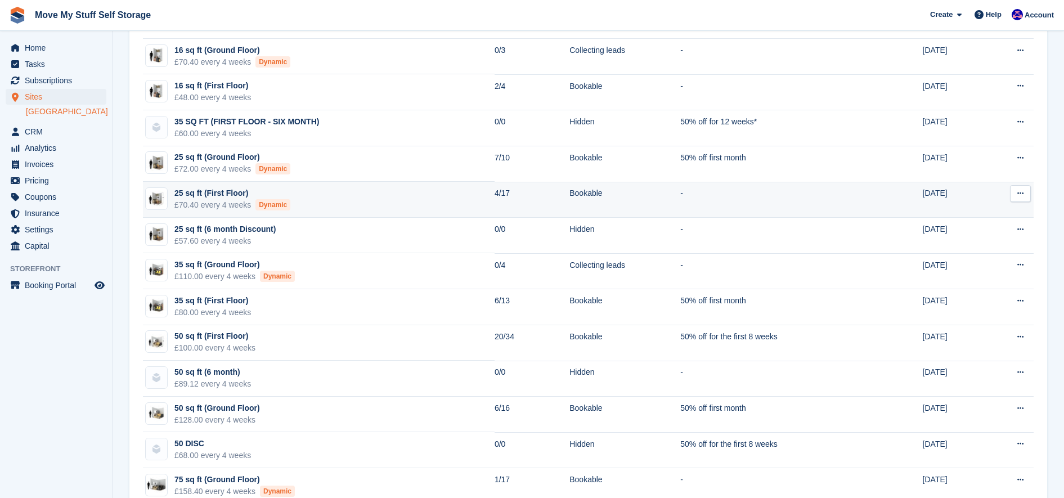
scroll to position [114, 0]
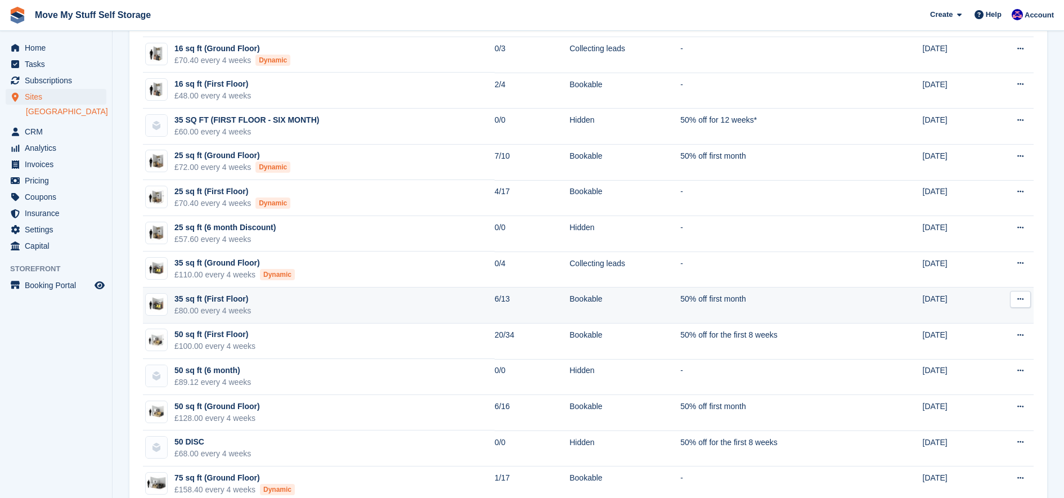
click at [333, 300] on td "35 sq ft (First Floor) £80.00 every 4 weeks" at bounding box center [319, 305] width 352 height 36
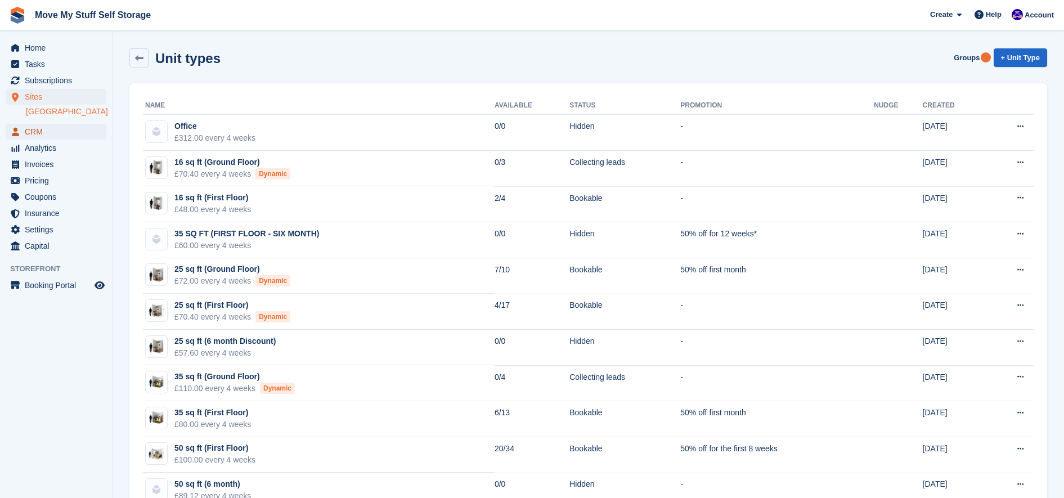
click at [55, 128] on span "CRM" at bounding box center [59, 132] width 68 height 16
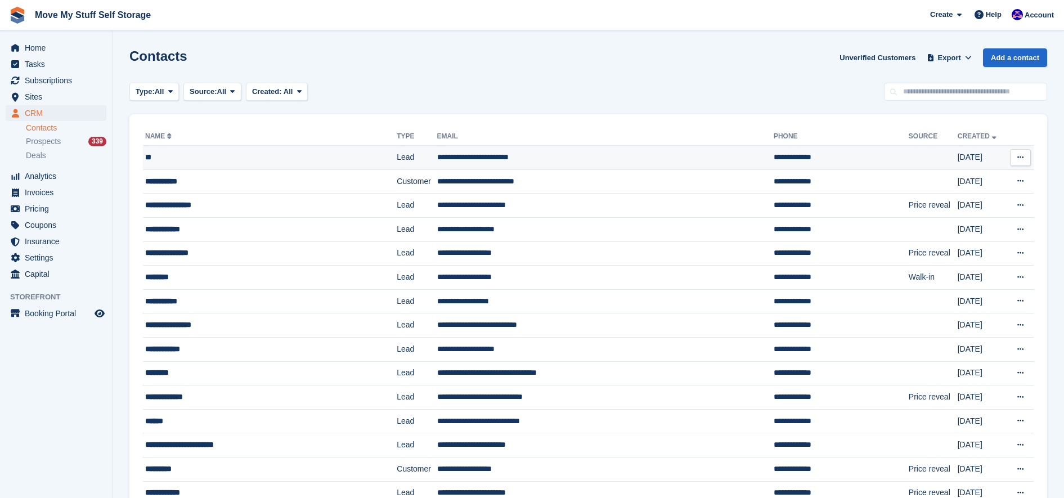
click at [319, 156] on div "**" at bounding box center [252, 157] width 214 height 12
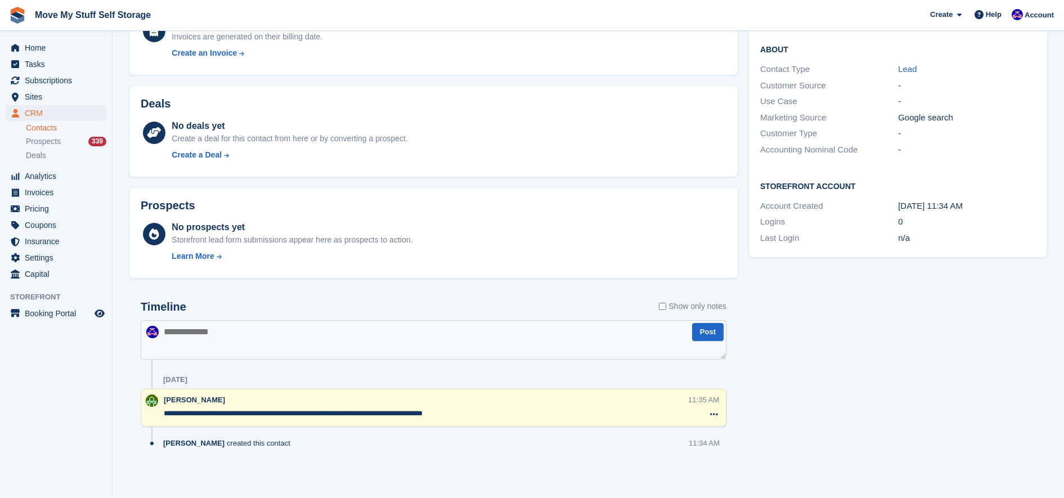
scroll to position [204, 0]
click at [501, 417] on textarea "**********" at bounding box center [426, 415] width 524 height 11
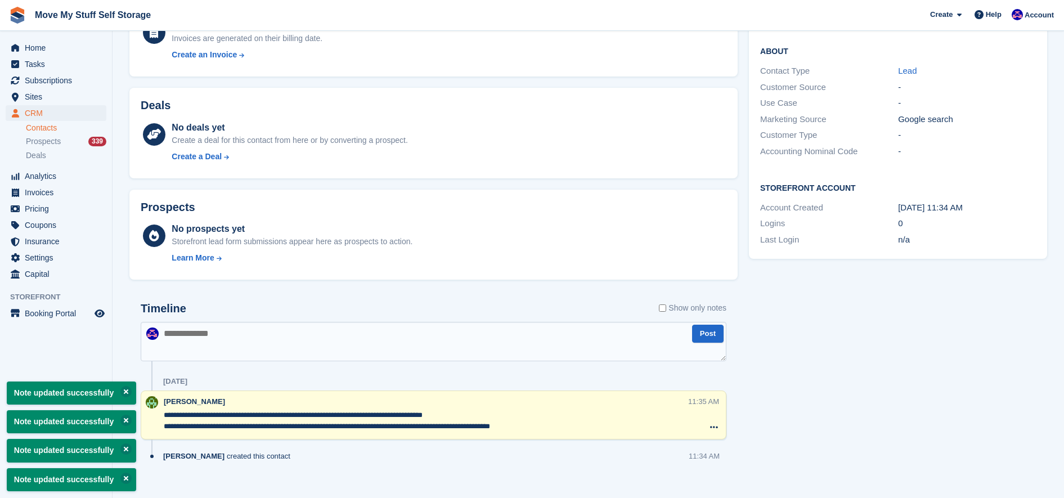
type textarea "**********"
click at [921, 392] on div "Tasks 0 Add No tasks related to Mo Contact Details Email kordzanganeh.mo@gmail.…" at bounding box center [897, 186] width 309 height 627
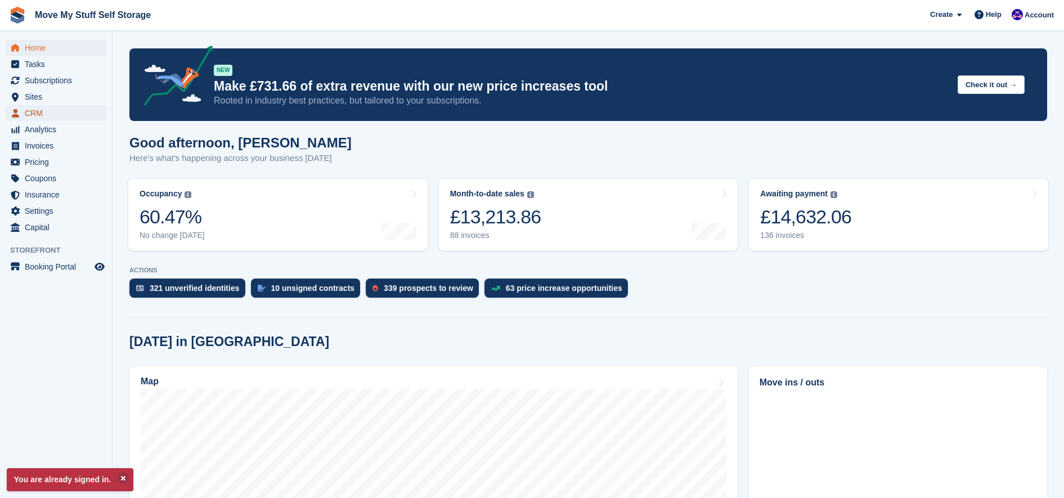
click at [32, 112] on span "CRM" at bounding box center [59, 113] width 68 height 16
click at [26, 87] on span "Subscriptions" at bounding box center [59, 81] width 68 height 16
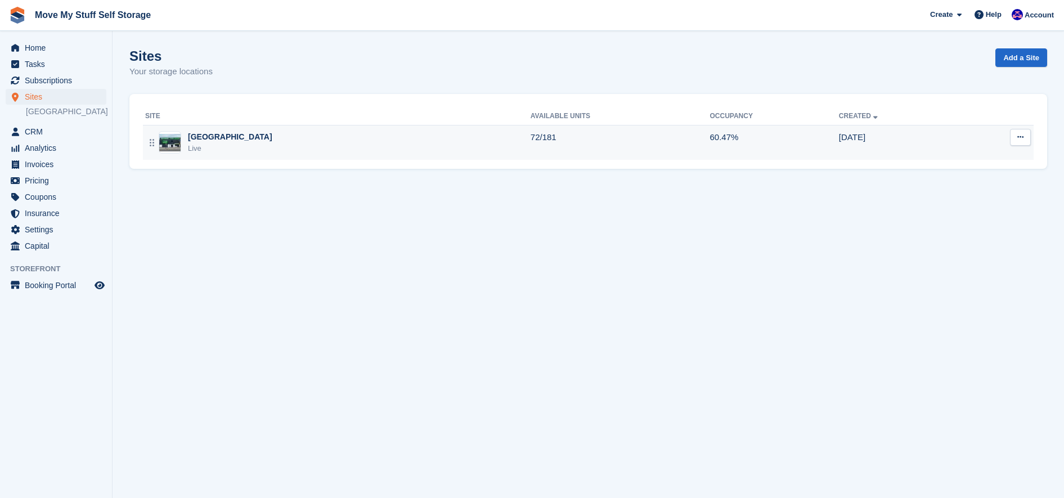
click at [338, 146] on div "[GEOGRAPHIC_DATA] Live" at bounding box center [337, 142] width 385 height 23
